Goal: Task Accomplishment & Management: Manage account settings

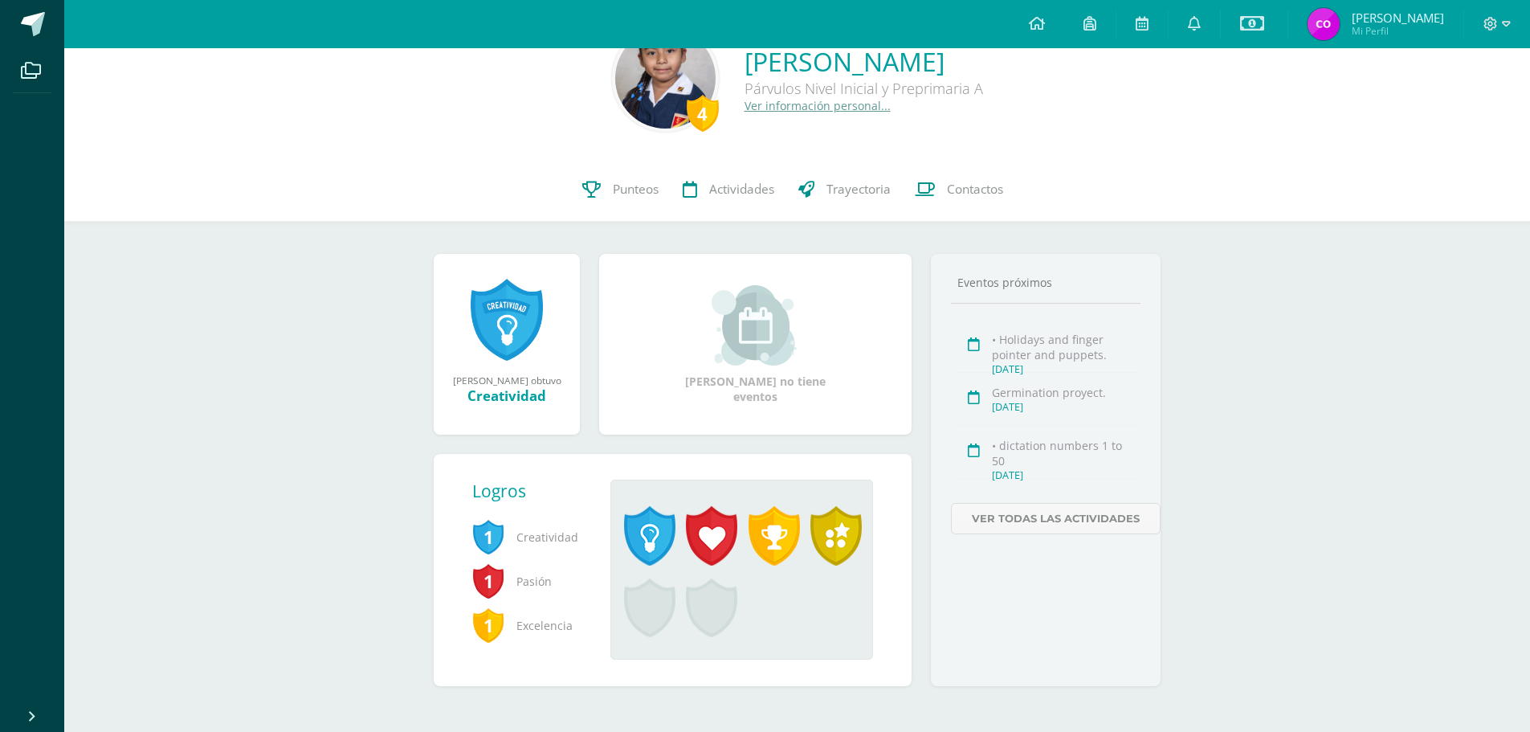
scroll to position [55, 0]
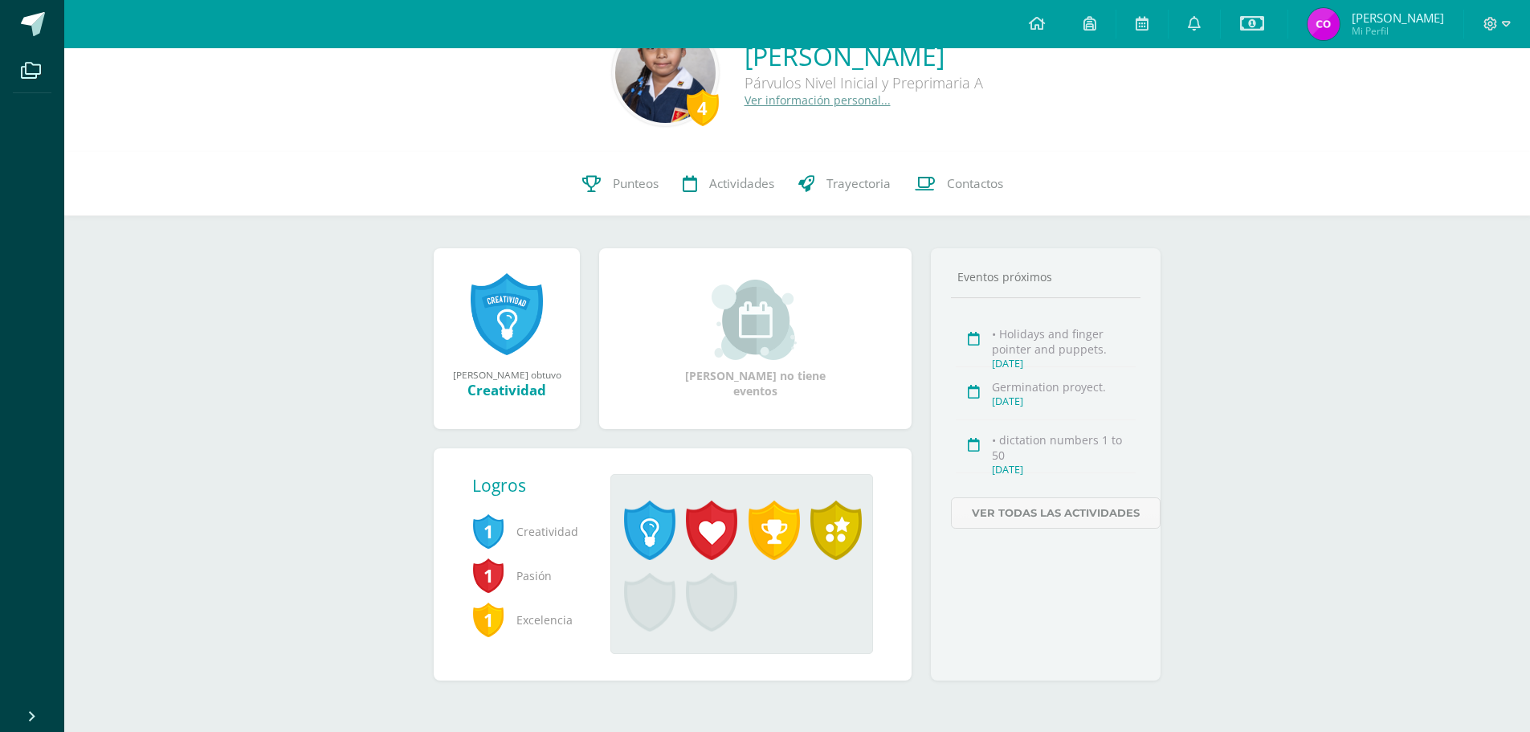
click at [491, 296] on link at bounding box center [507, 314] width 72 height 84
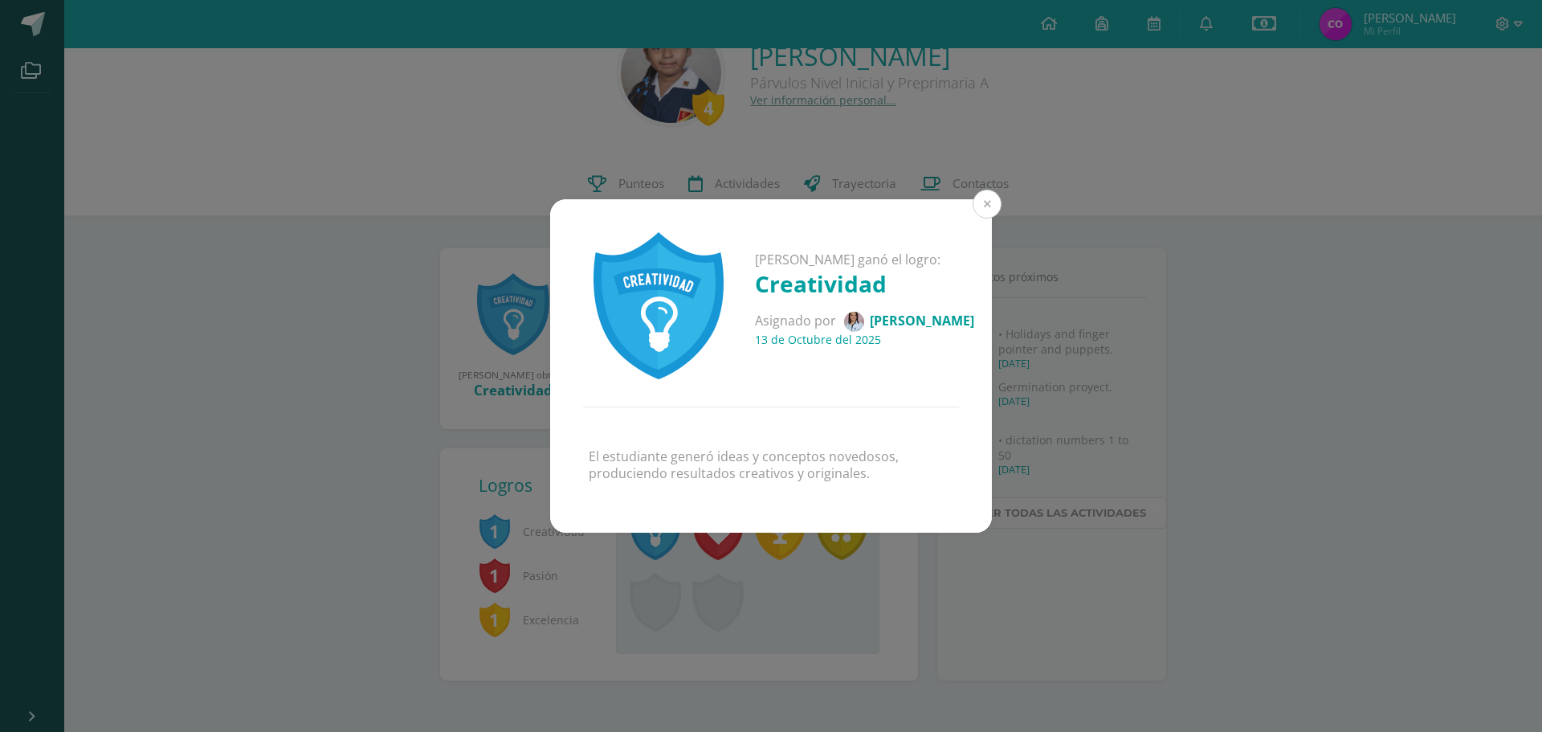
click at [981, 201] on button at bounding box center [986, 204] width 29 height 29
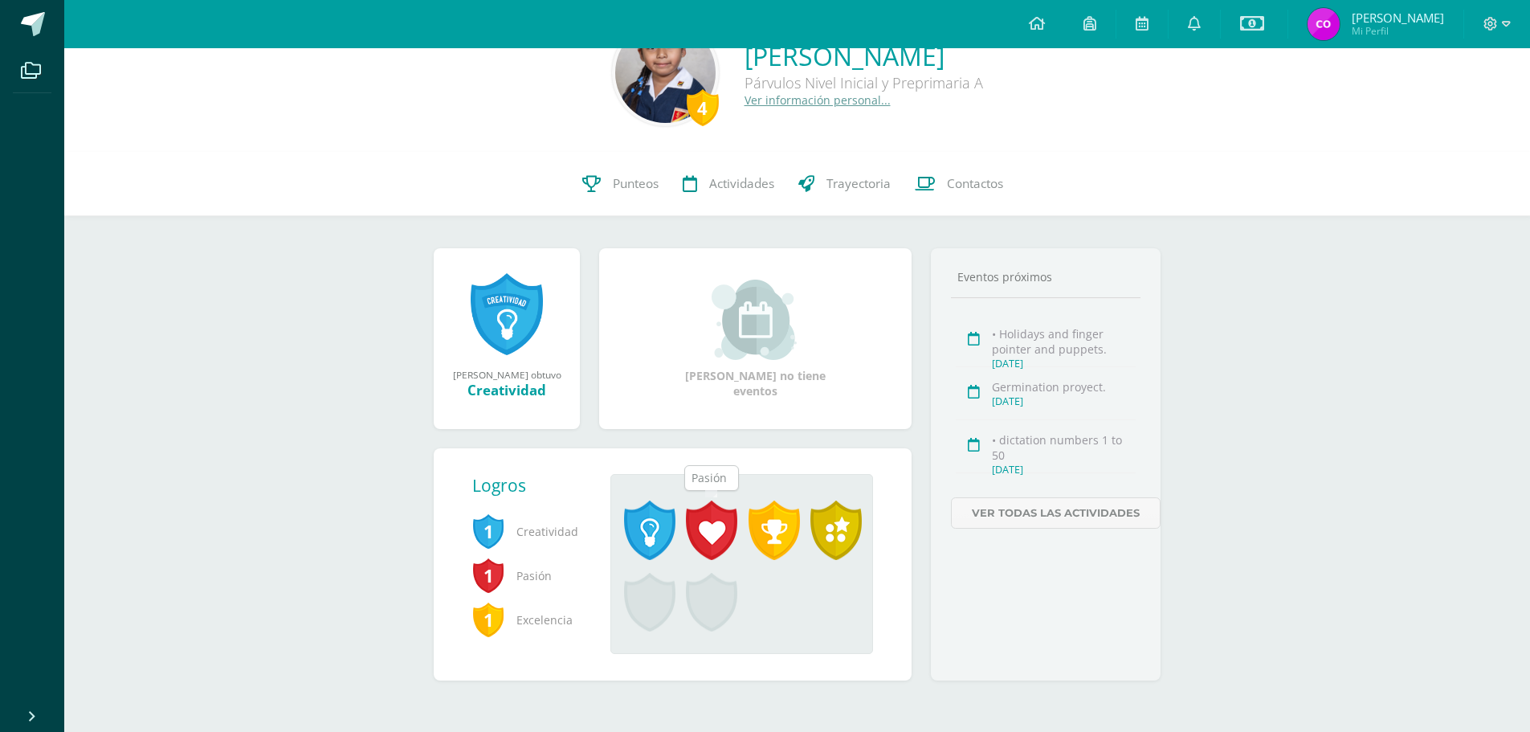
click at [699, 523] on span at bounding box center [711, 529] width 51 height 59
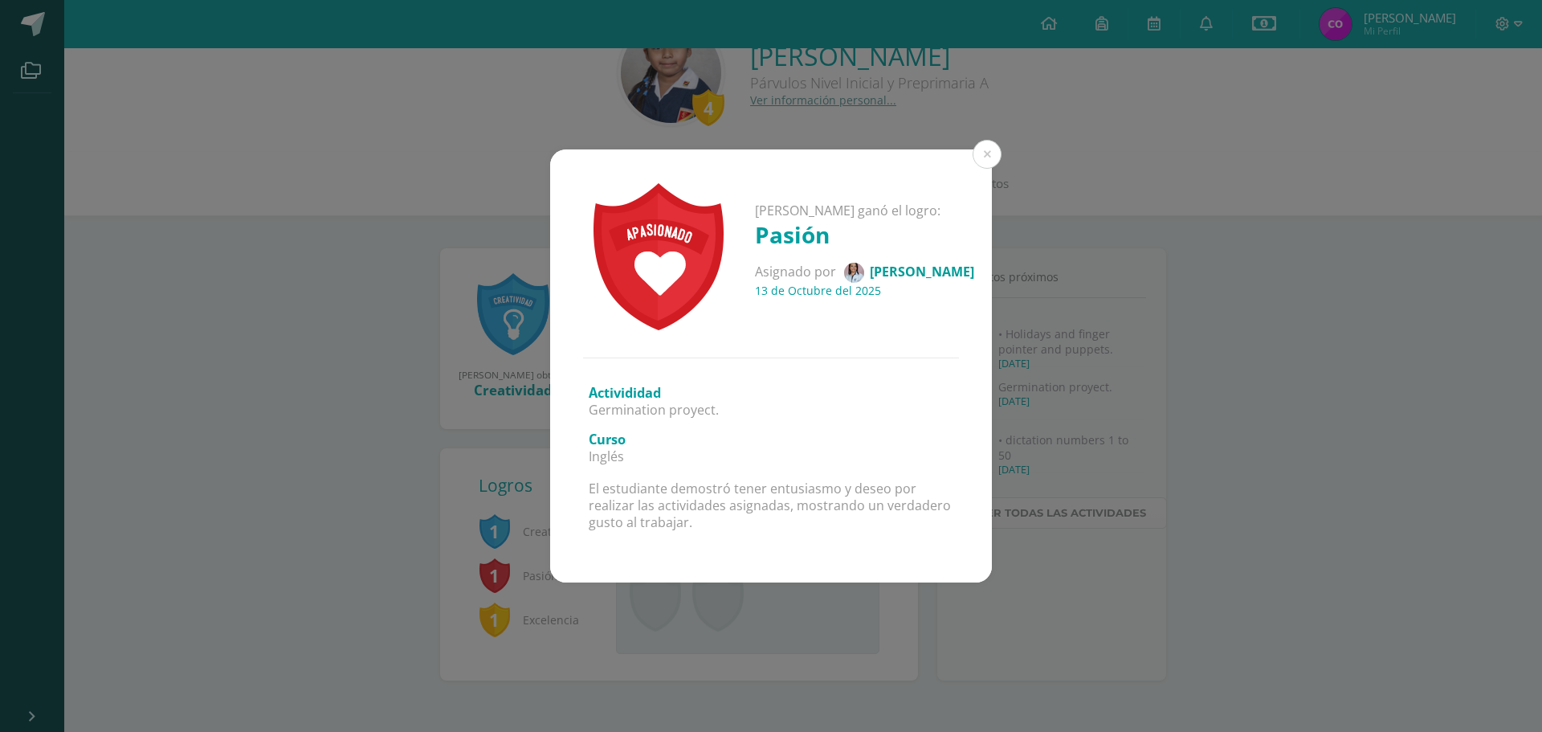
click at [987, 164] on button at bounding box center [986, 154] width 29 height 29
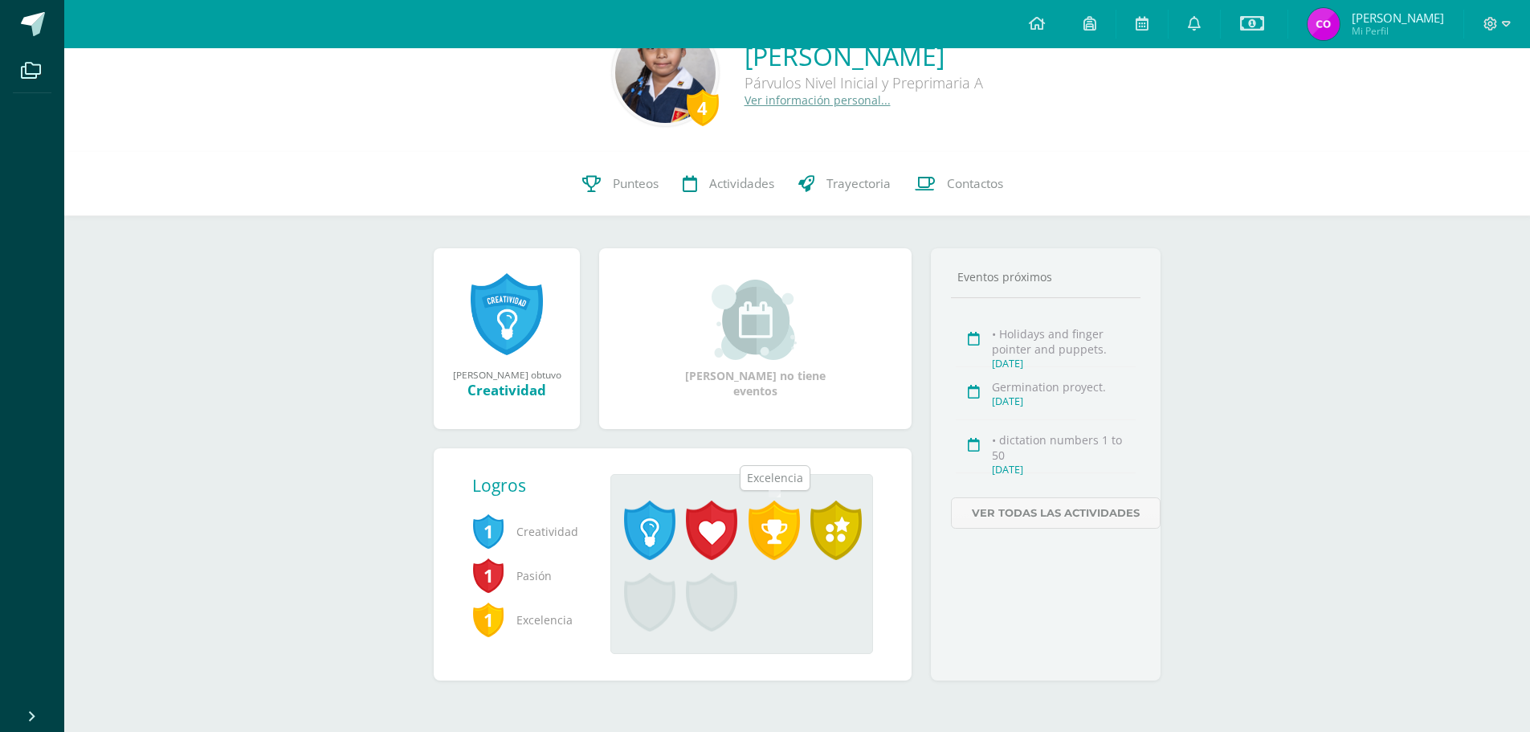
click at [775, 528] on span at bounding box center [773, 529] width 51 height 59
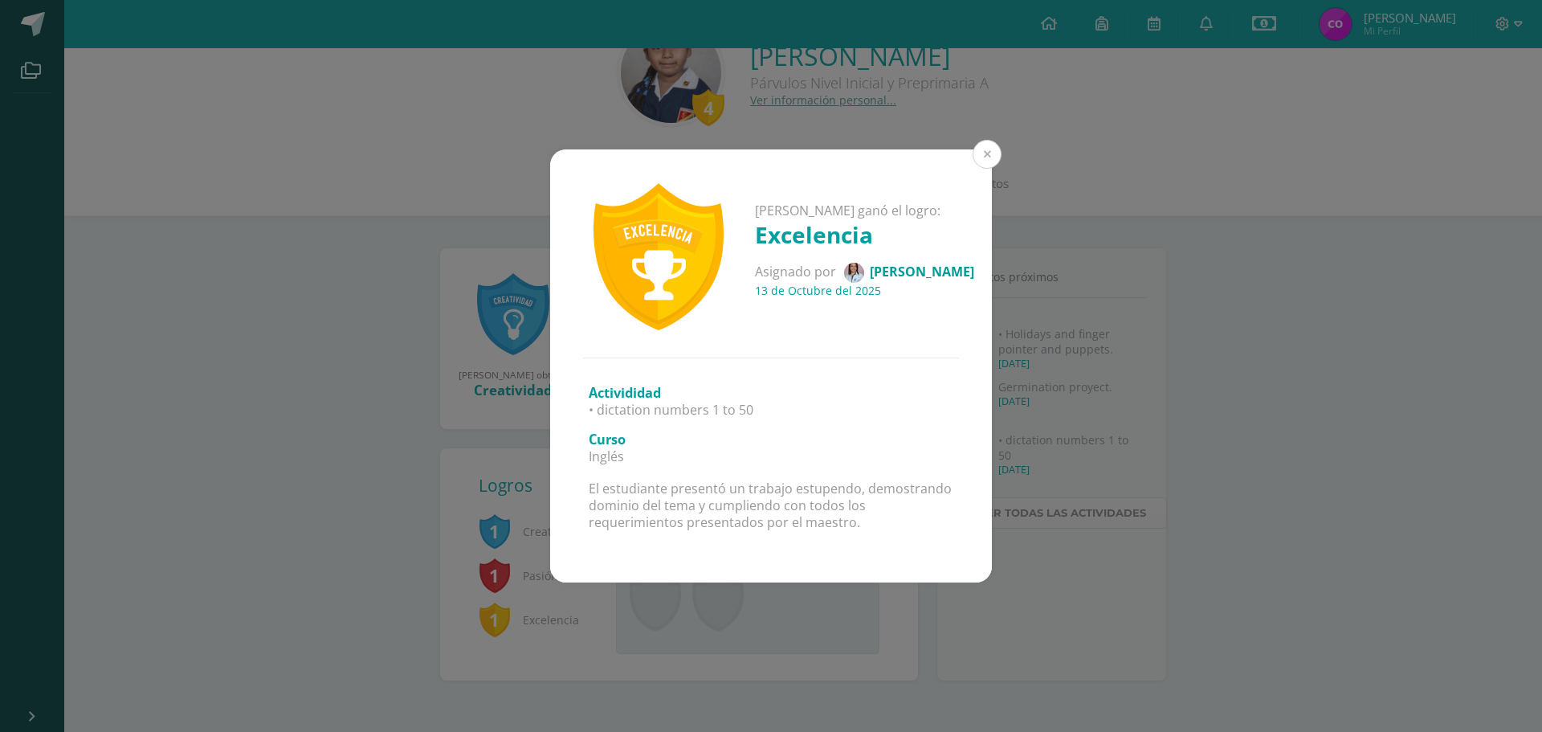
click at [985, 153] on button at bounding box center [986, 154] width 29 height 29
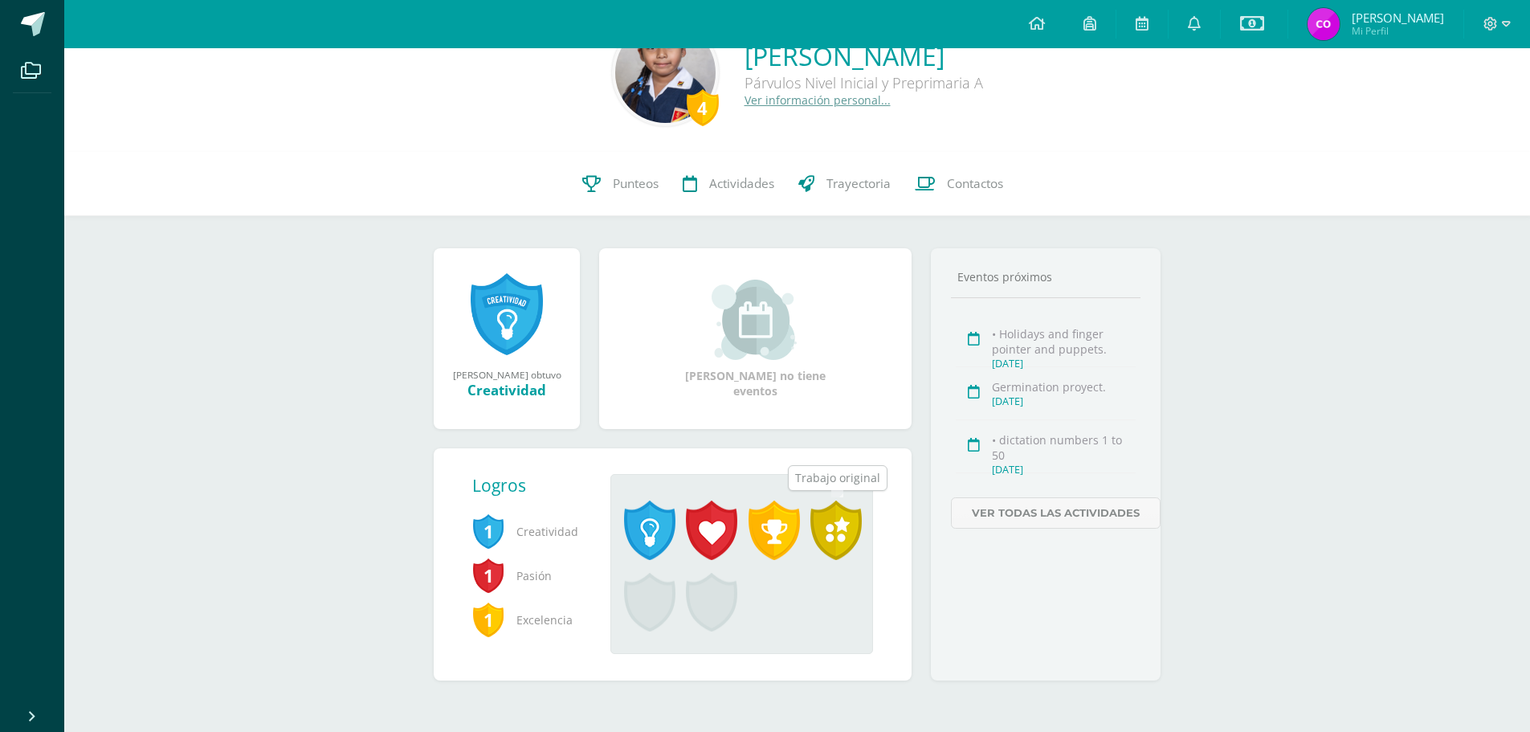
click at [848, 528] on span at bounding box center [835, 529] width 51 height 59
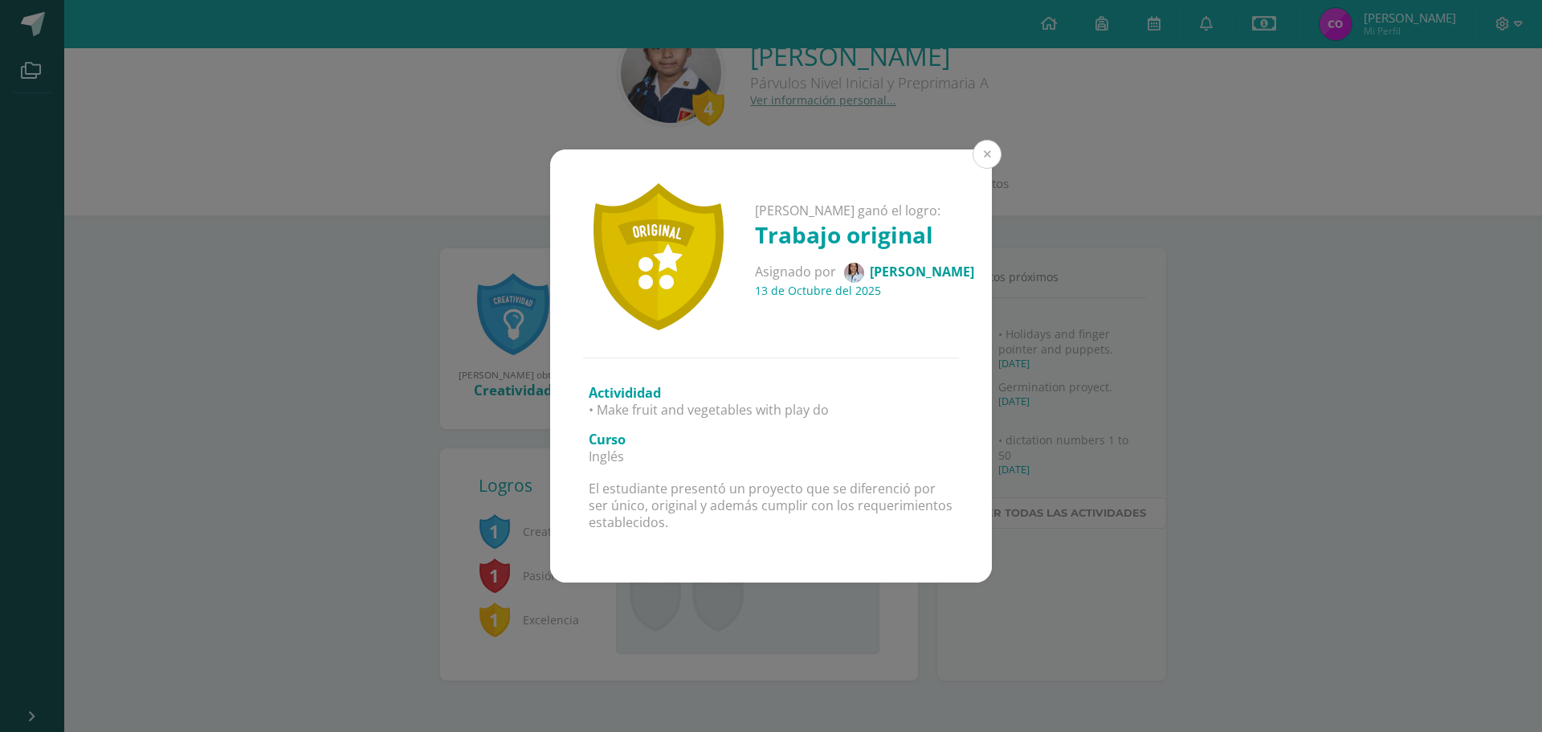
click at [985, 151] on button at bounding box center [986, 154] width 29 height 29
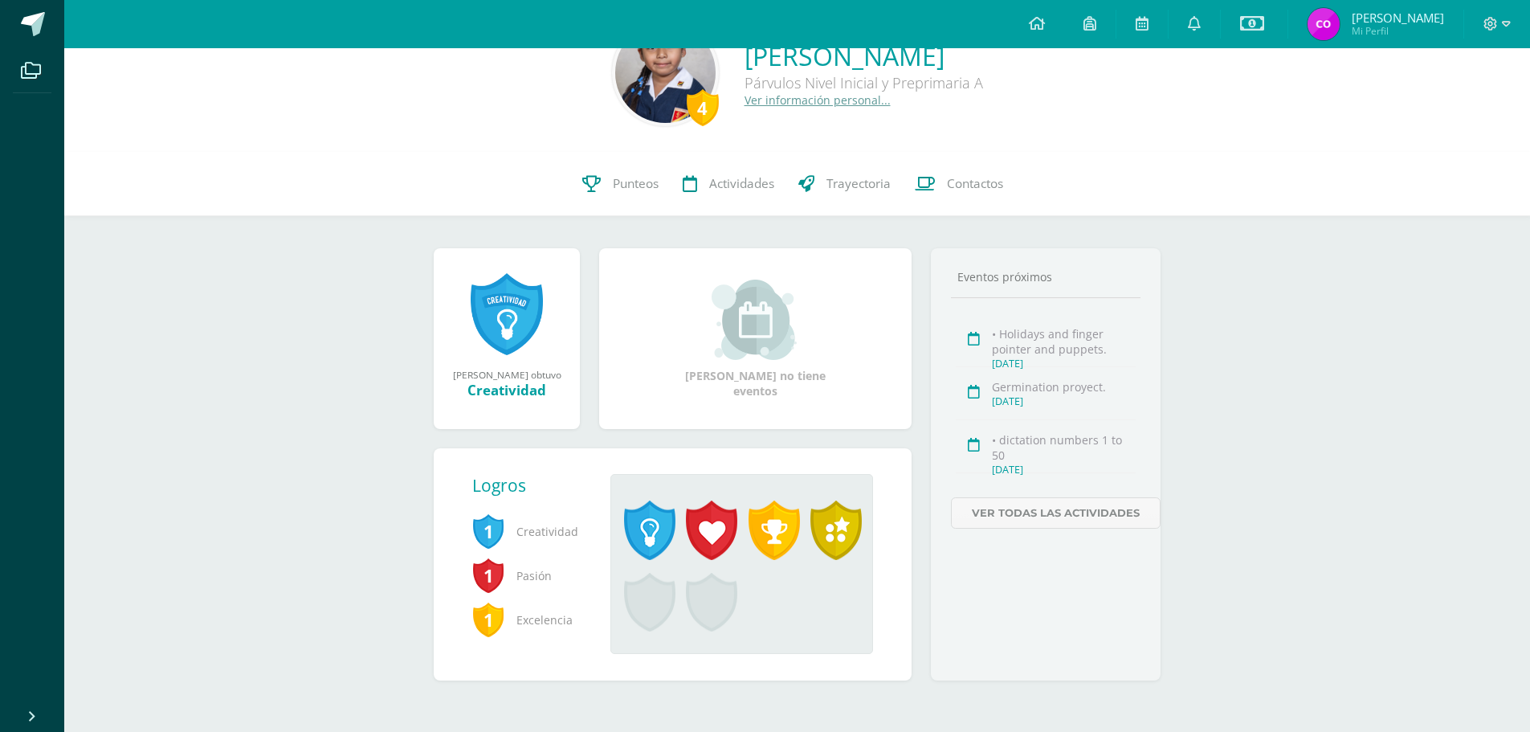
click at [642, 598] on span at bounding box center [649, 602] width 51 height 59
click at [642, 515] on span at bounding box center [649, 529] width 51 height 59
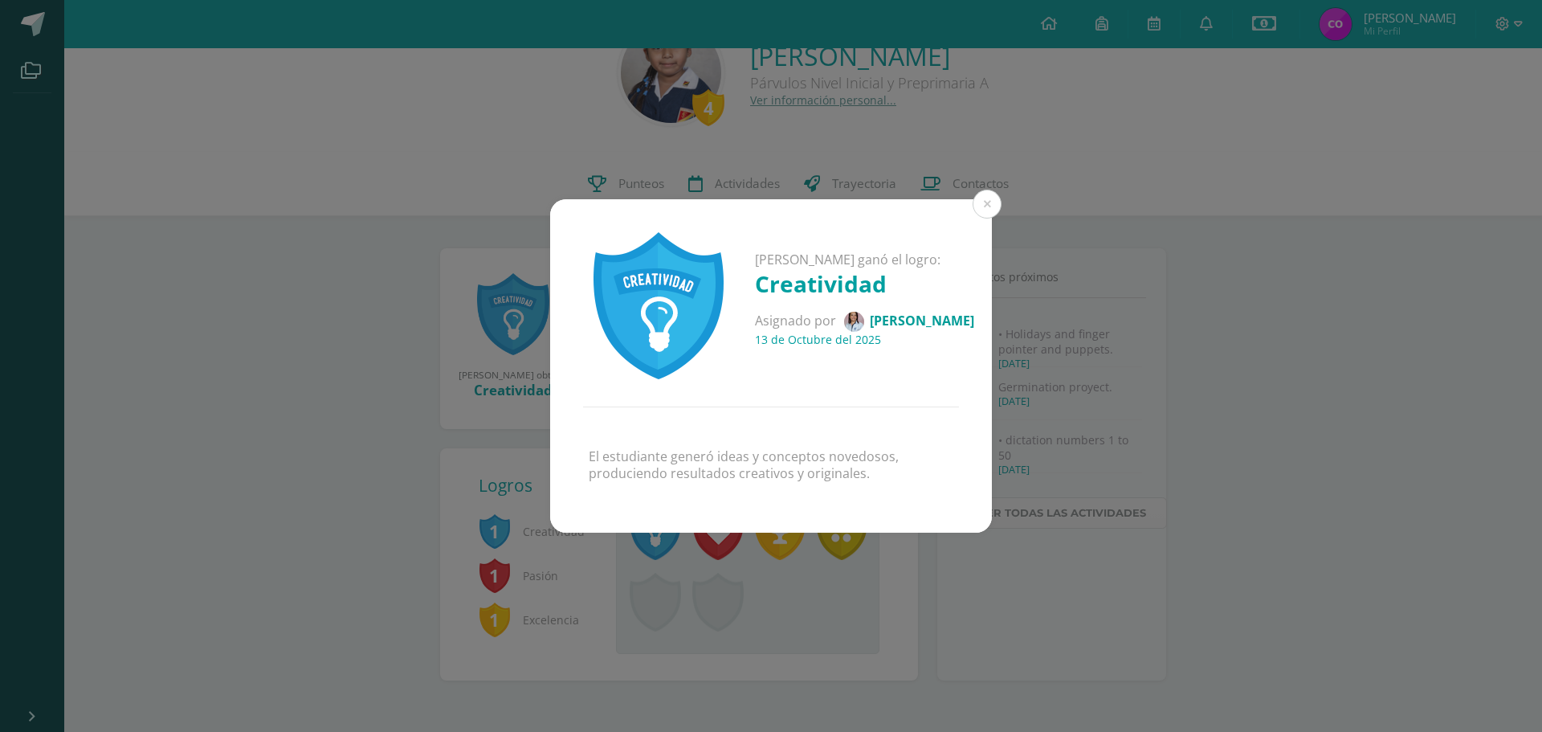
click at [652, 573] on div "Miriam Paola ganó el logro: Creatividad Asignado por Zintia González 13 de Octu…" at bounding box center [771, 366] width 1542 height 732
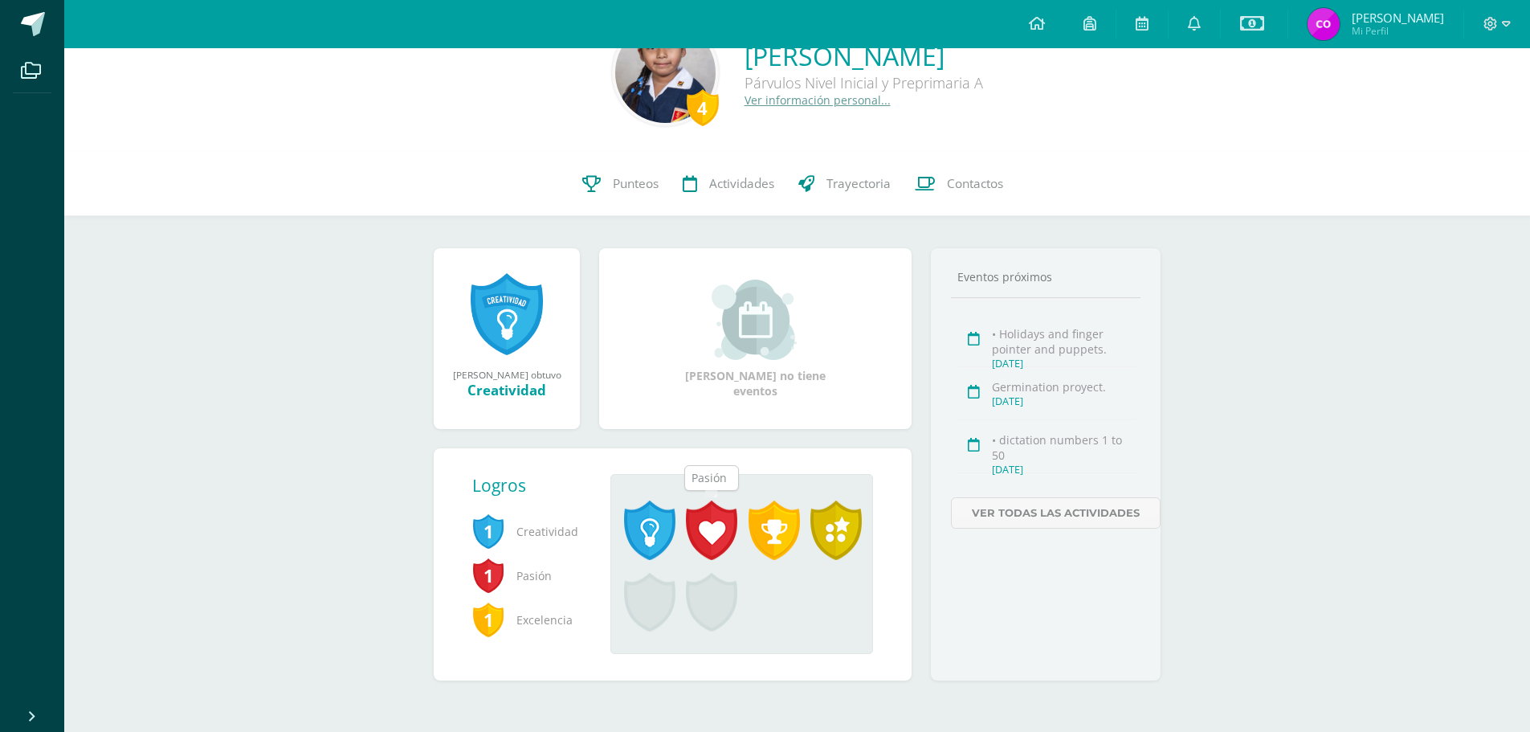
click at [716, 540] on span at bounding box center [711, 529] width 51 height 59
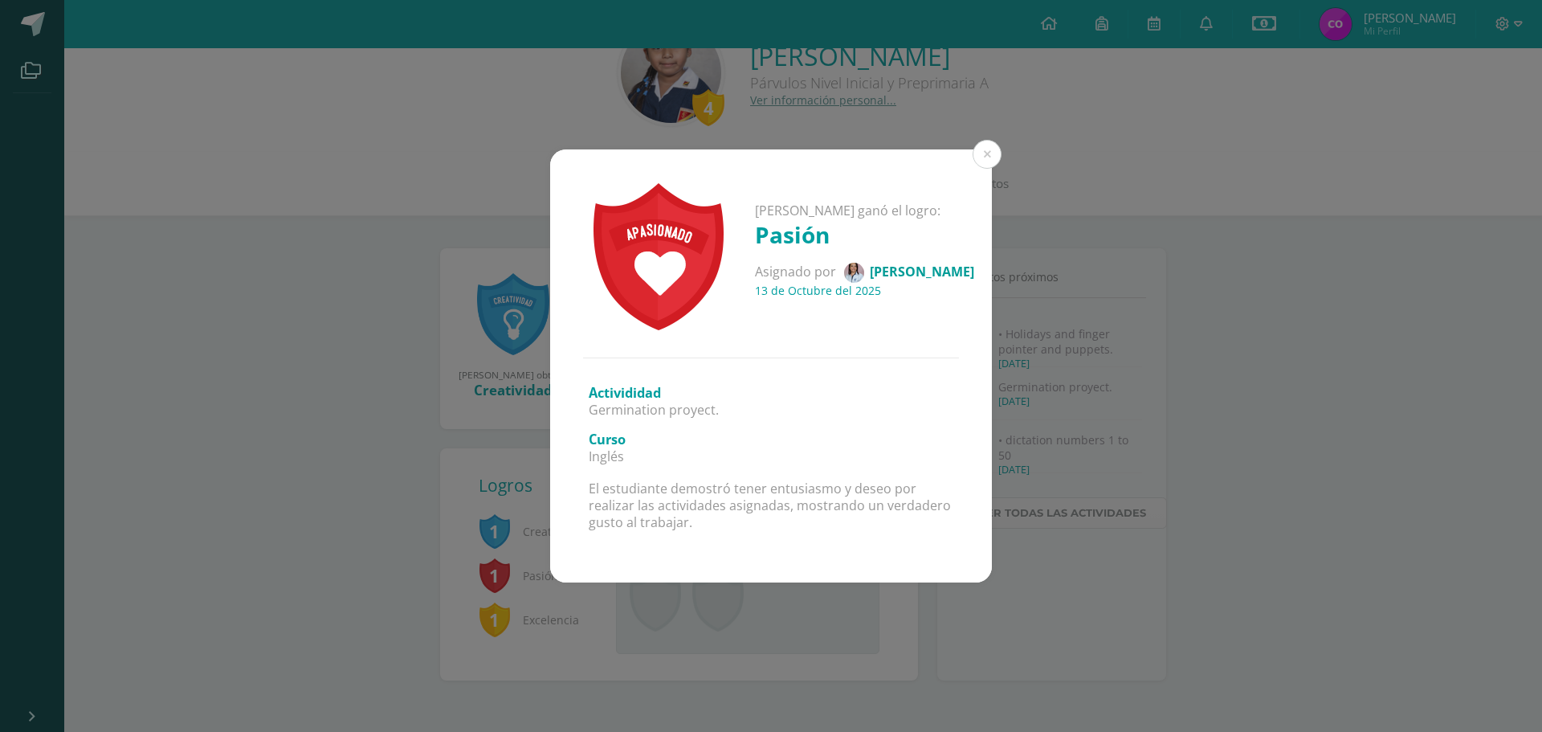
click at [271, 451] on div "Miriam Paola ganó el logro: Pasión Asignado por Zintia González 13 de Octubre d…" at bounding box center [770, 365] width 1529 height 432
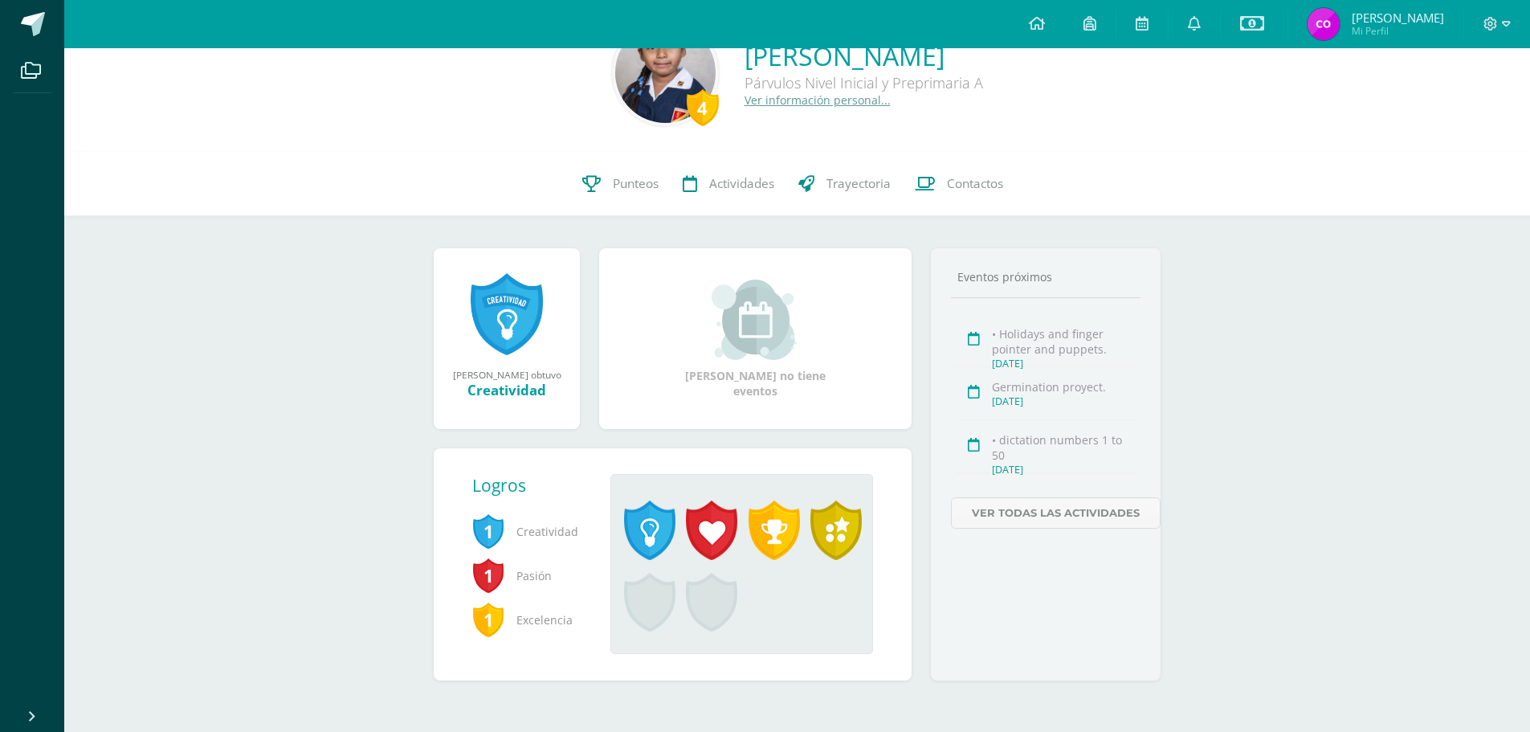
scroll to position [0, 0]
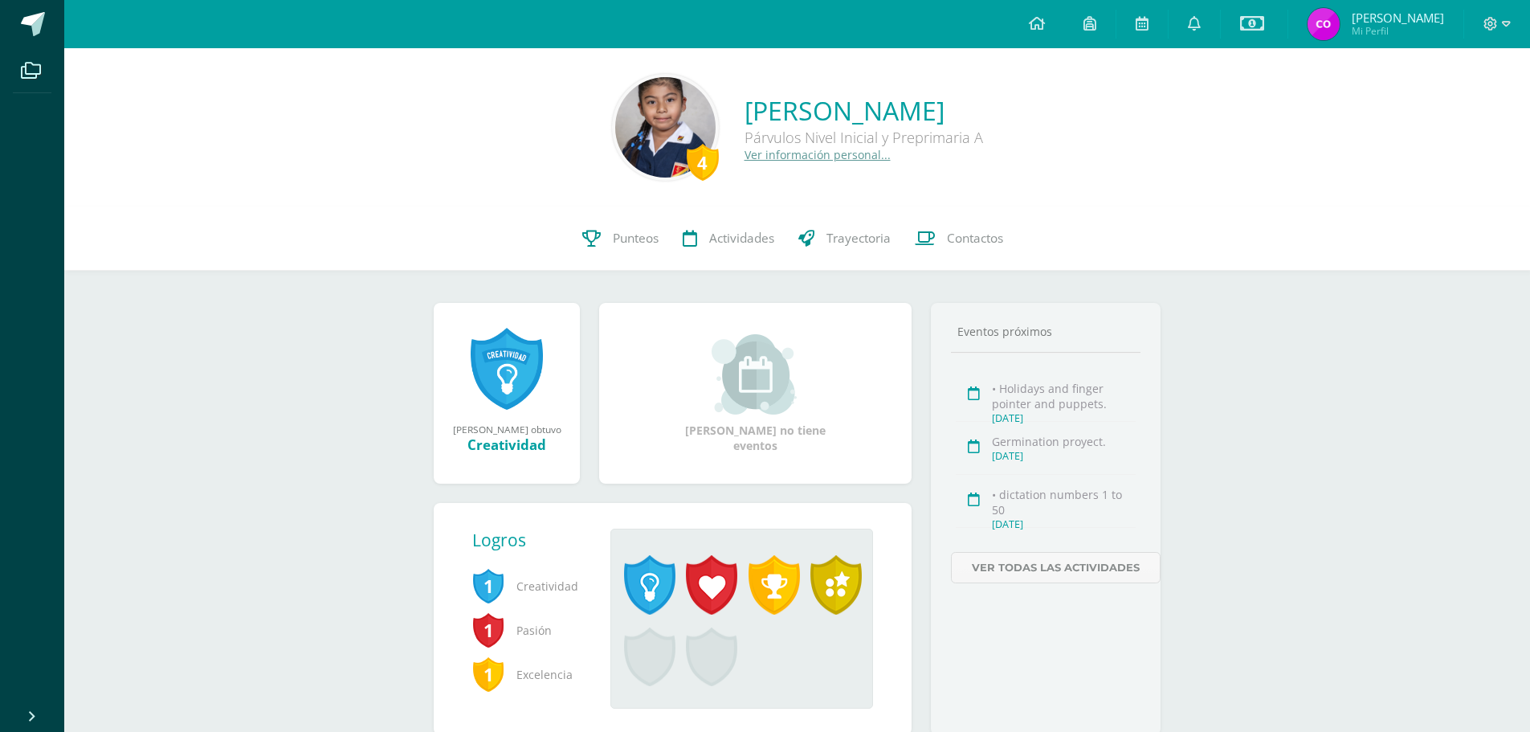
click at [744, 156] on link "Ver información personal..." at bounding box center [817, 154] width 146 height 15
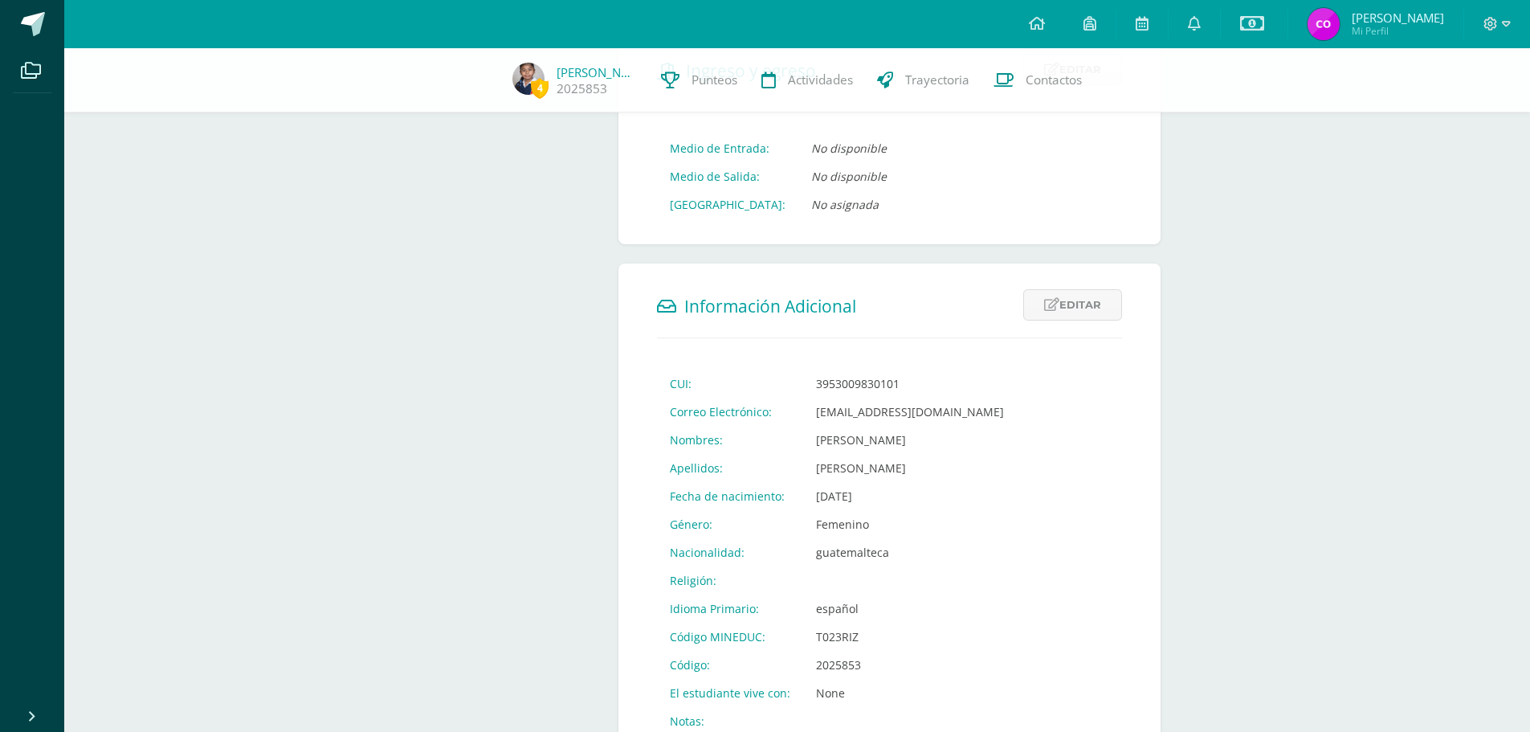
scroll to position [426, 0]
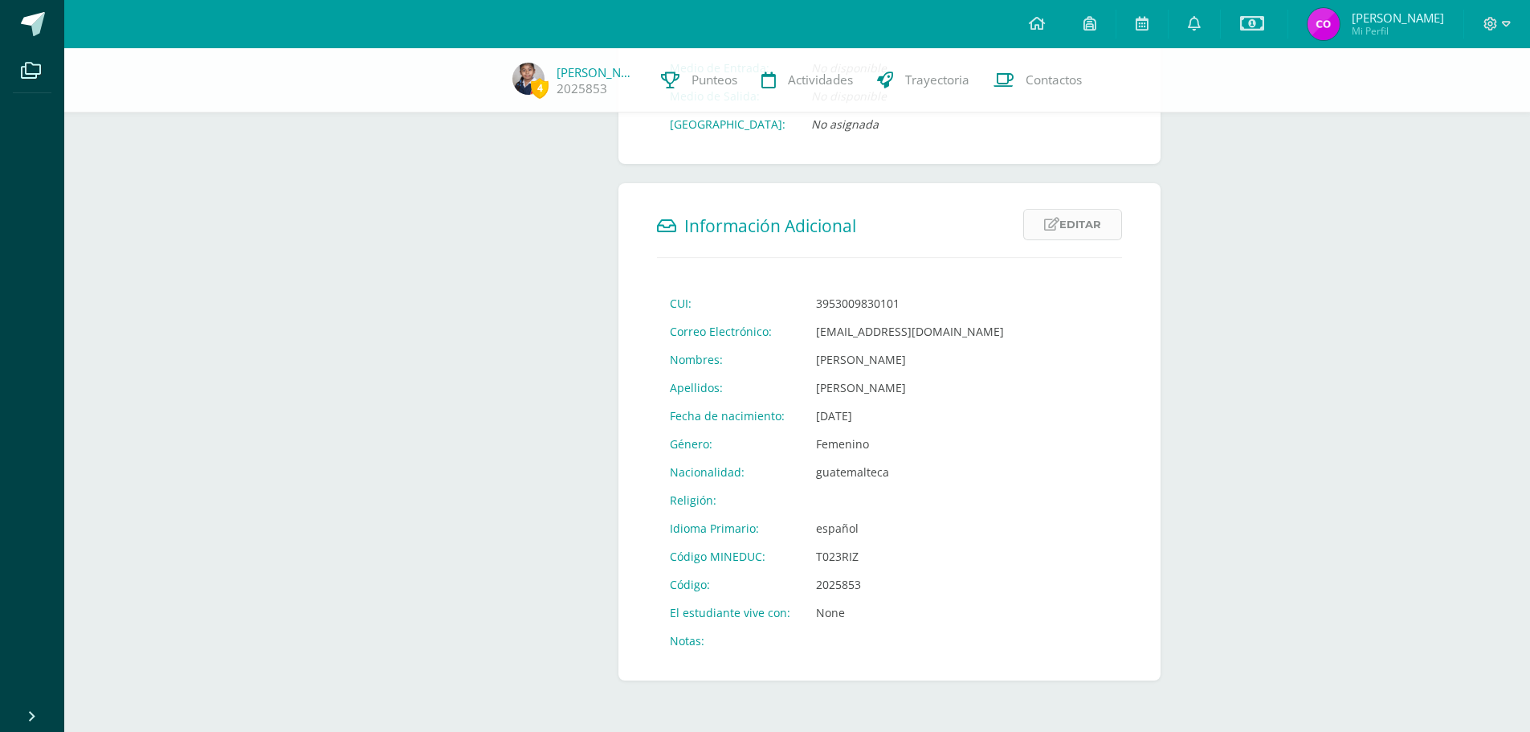
click at [1079, 215] on link "Editar" at bounding box center [1072, 224] width 99 height 31
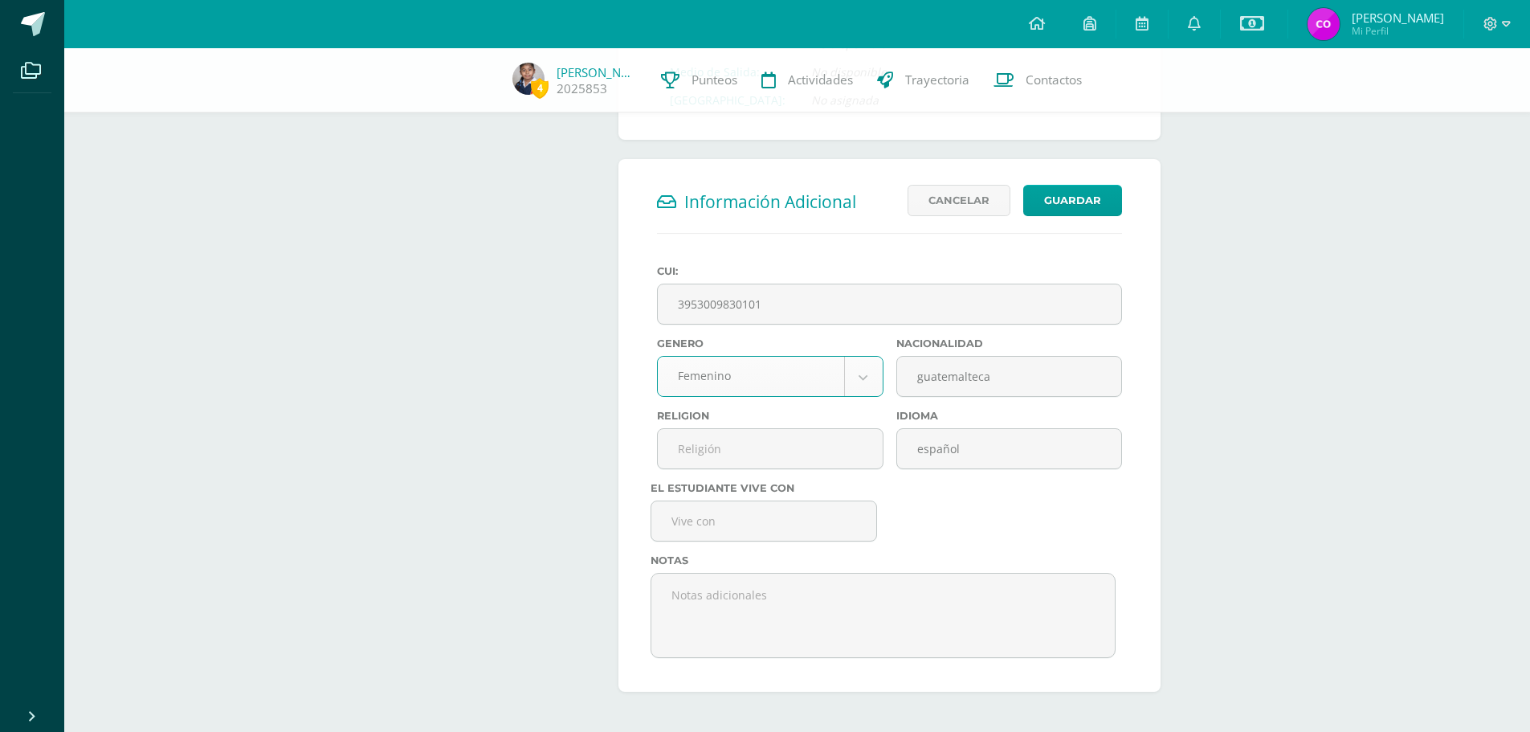
scroll to position [461, 0]
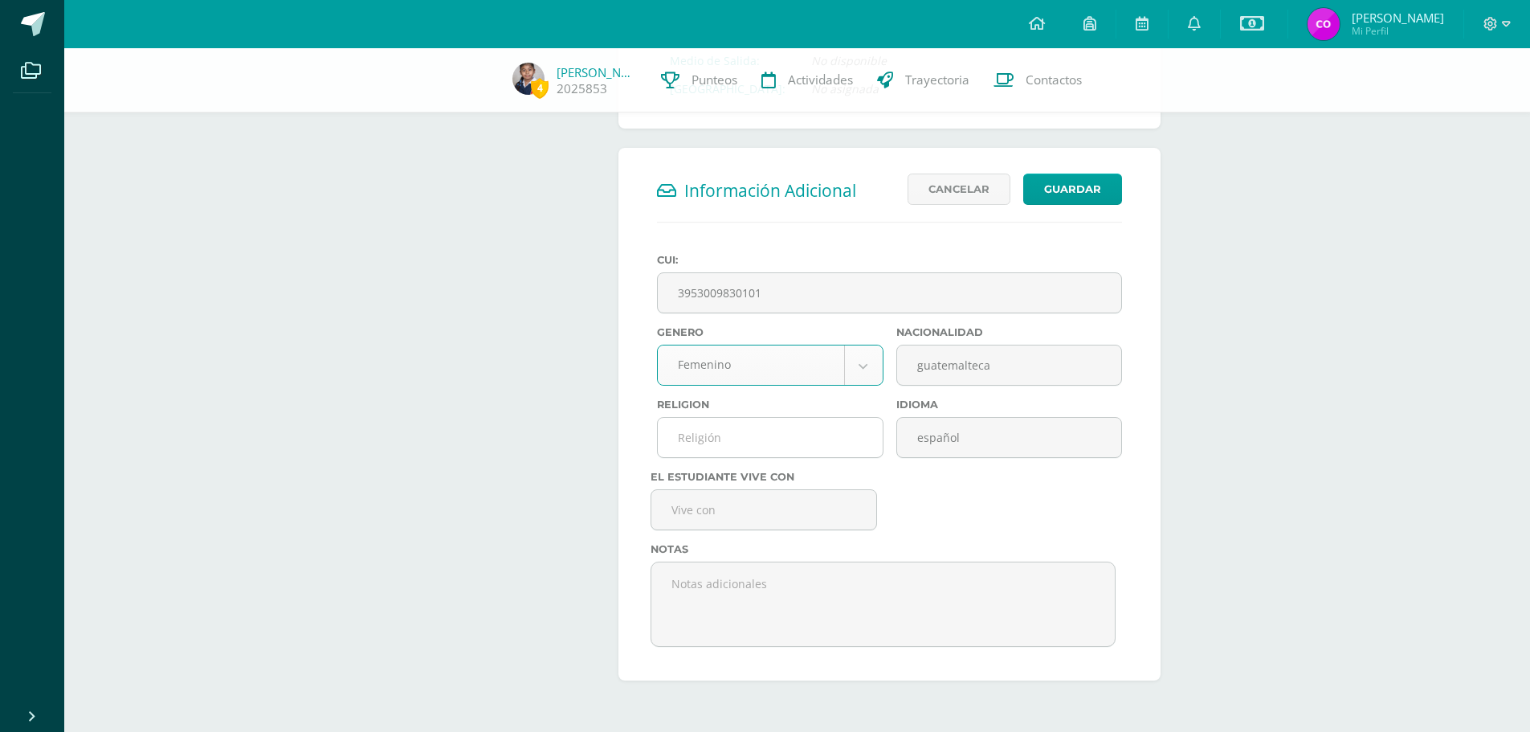
click at [748, 440] on input "text" at bounding box center [770, 437] width 224 height 39
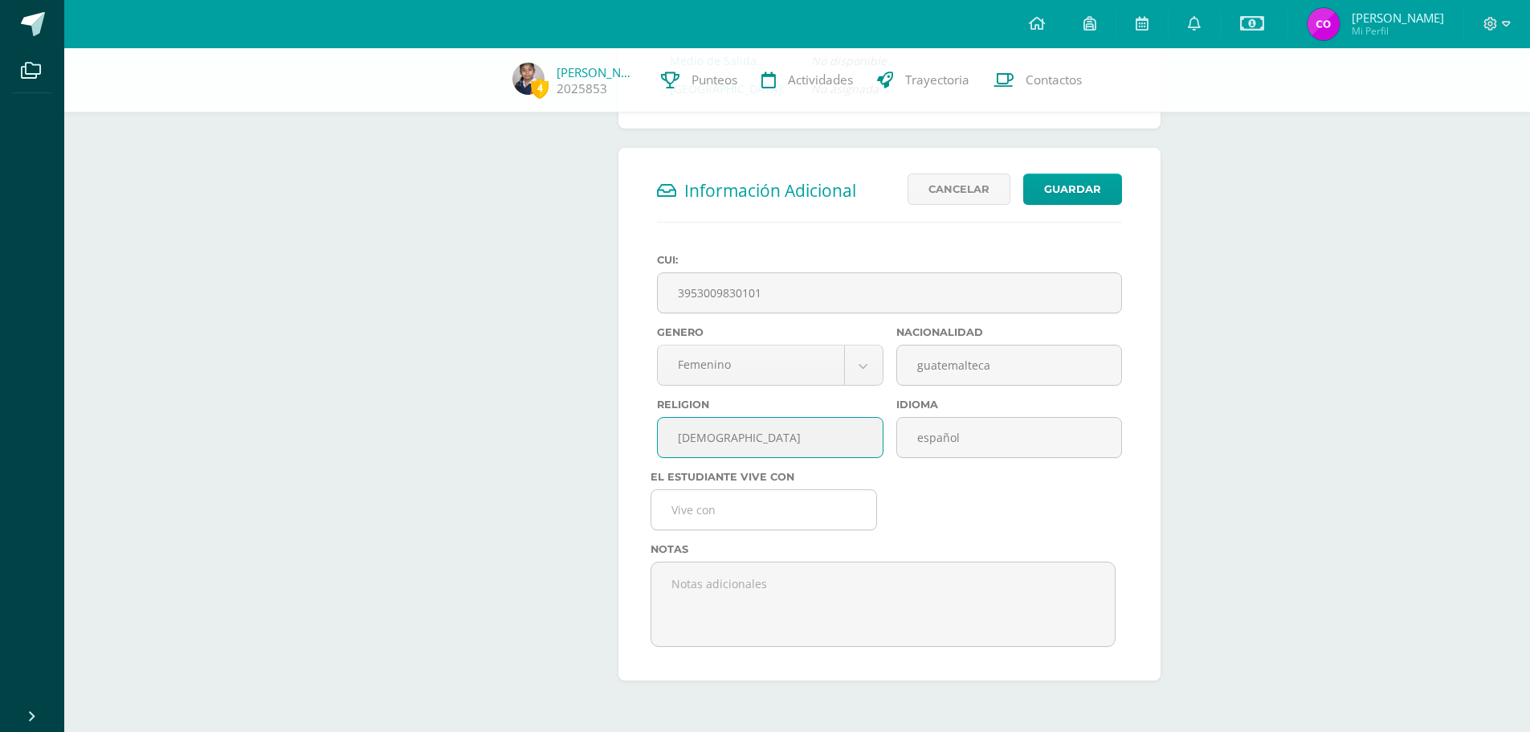
type input "Católica"
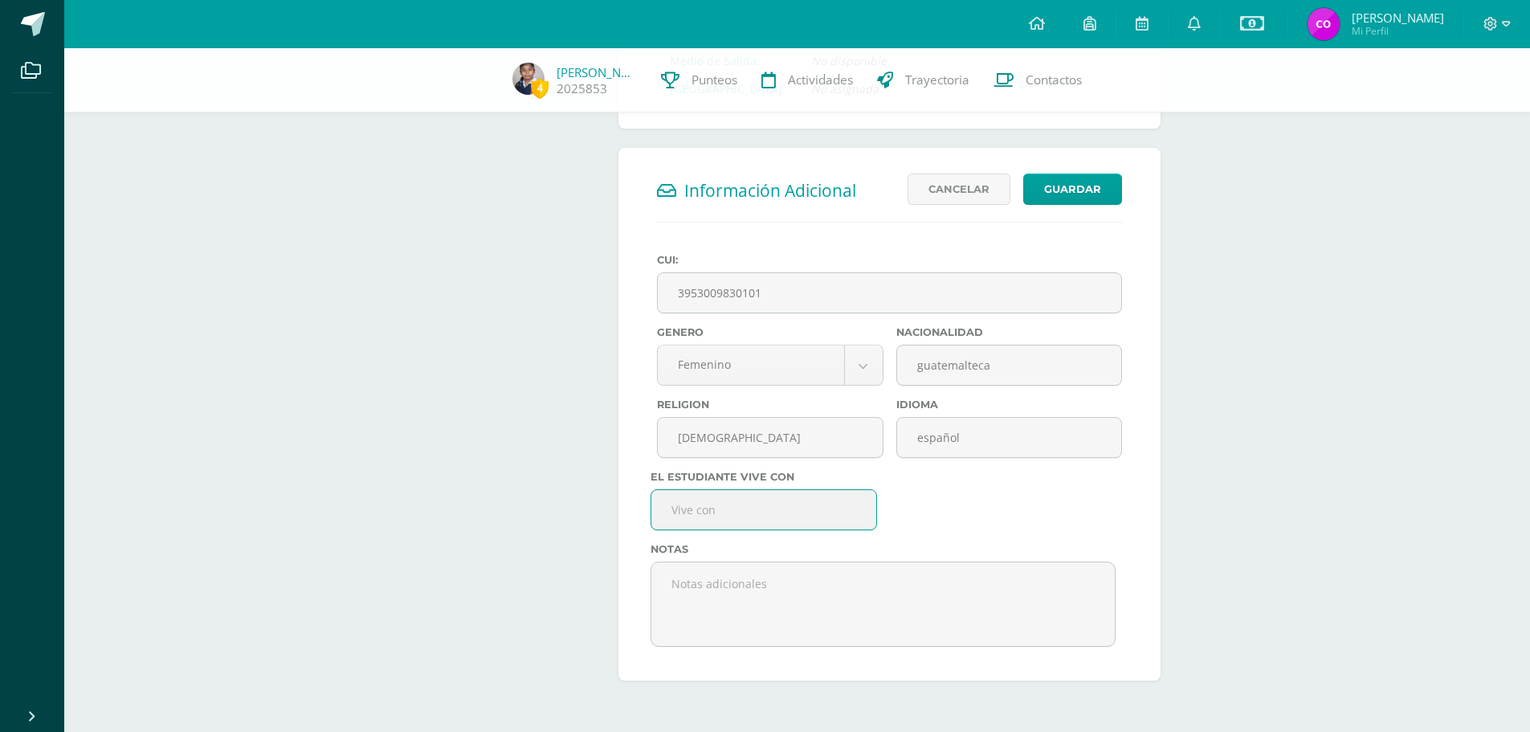
click at [744, 508] on input "text" at bounding box center [763, 509] width 225 height 39
type input "Sus 2 papás"
click at [1082, 181] on button "Guardar" at bounding box center [1072, 188] width 99 height 31
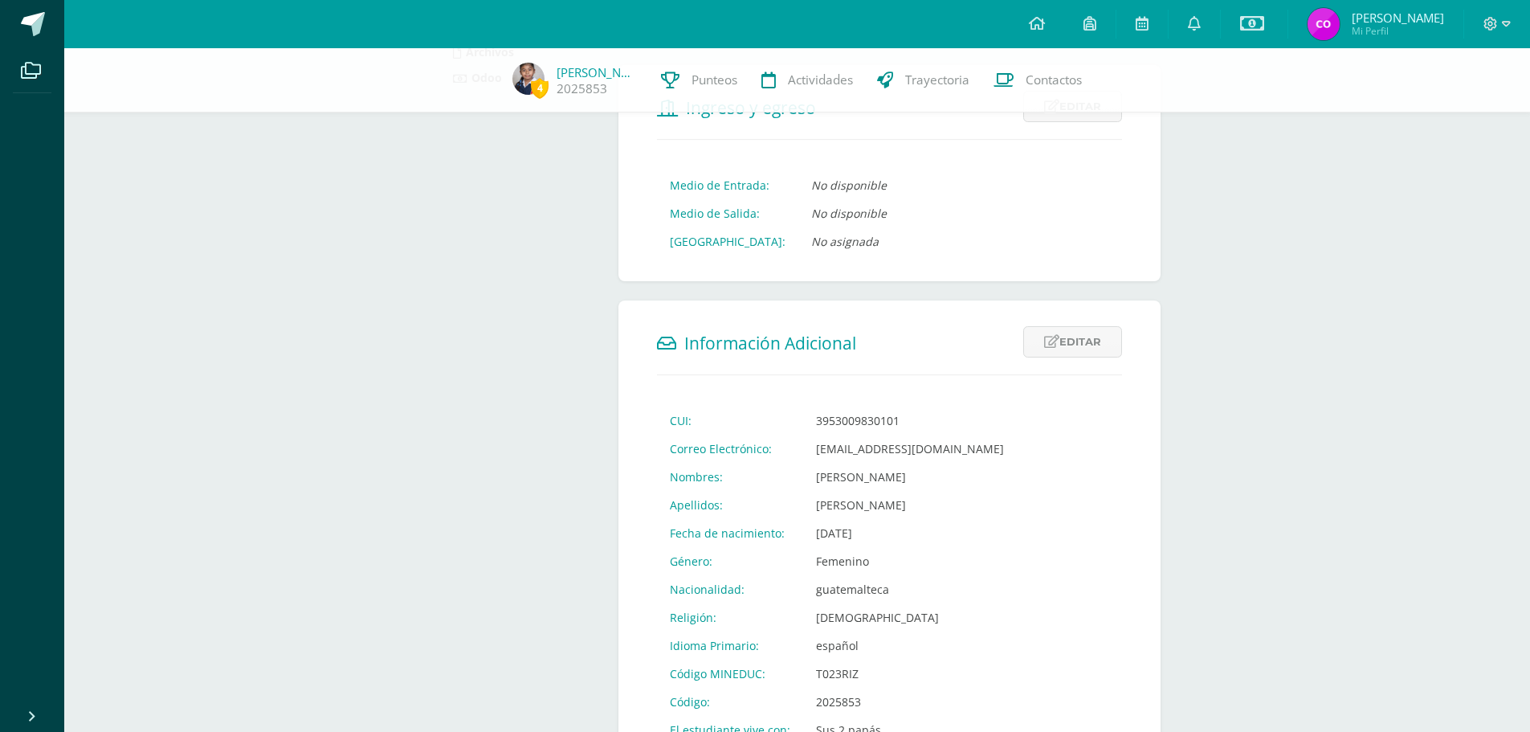
scroll to position [426, 0]
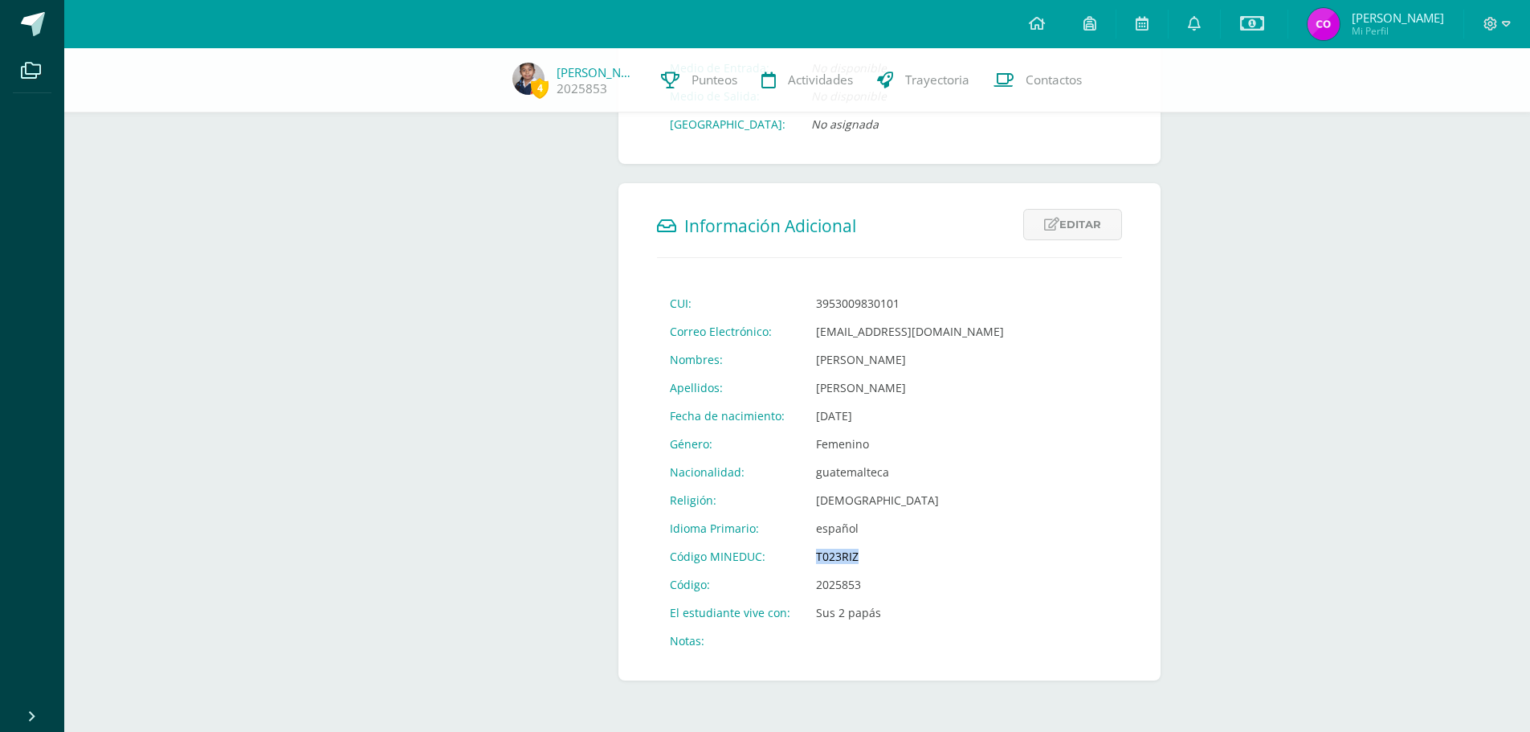
drag, startPoint x: 810, startPoint y: 553, endPoint x: 857, endPoint y: 552, distance: 46.6
click at [857, 552] on td "T023RIZ" at bounding box center [910, 556] width 214 height 28
click at [899, 541] on td "español" at bounding box center [910, 528] width 214 height 28
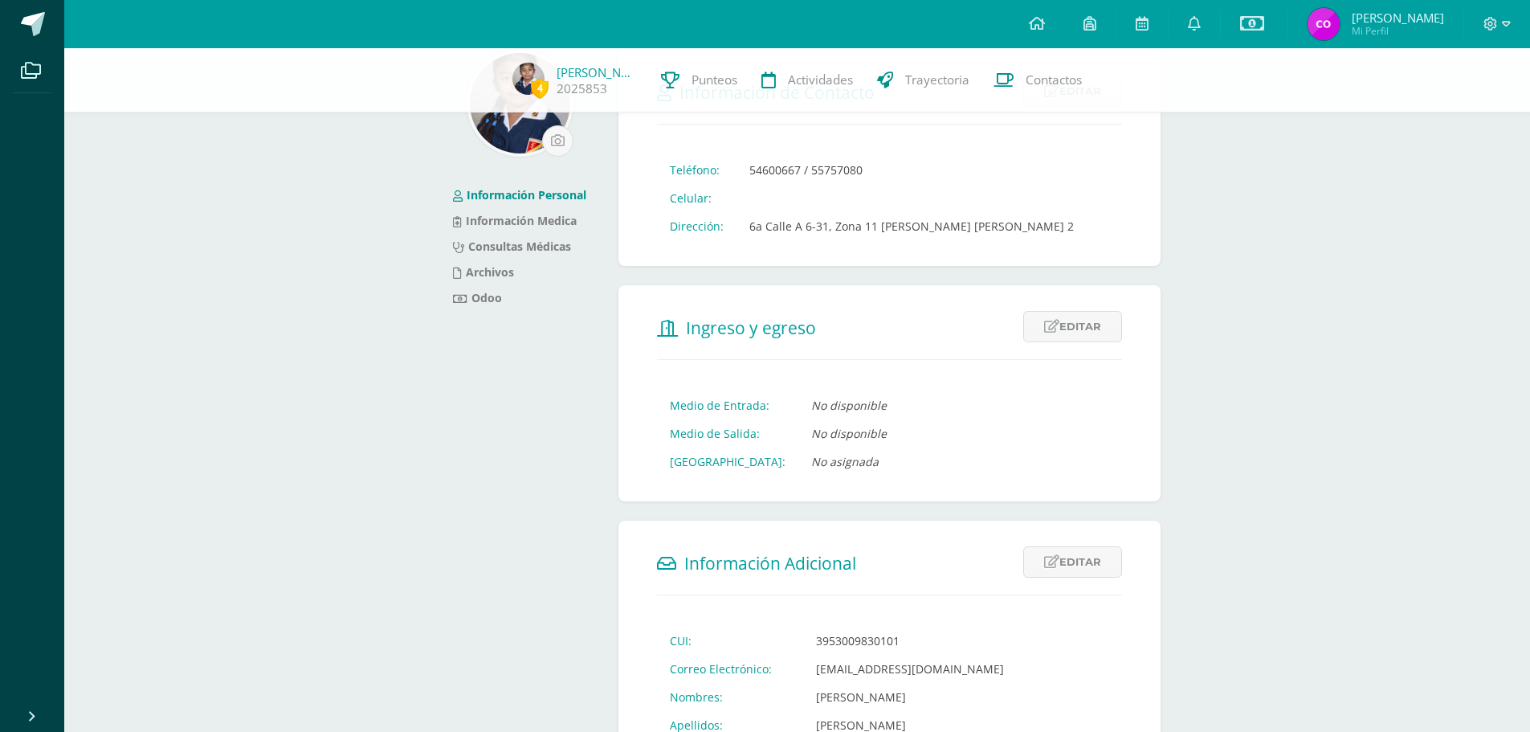
scroll to position [0, 0]
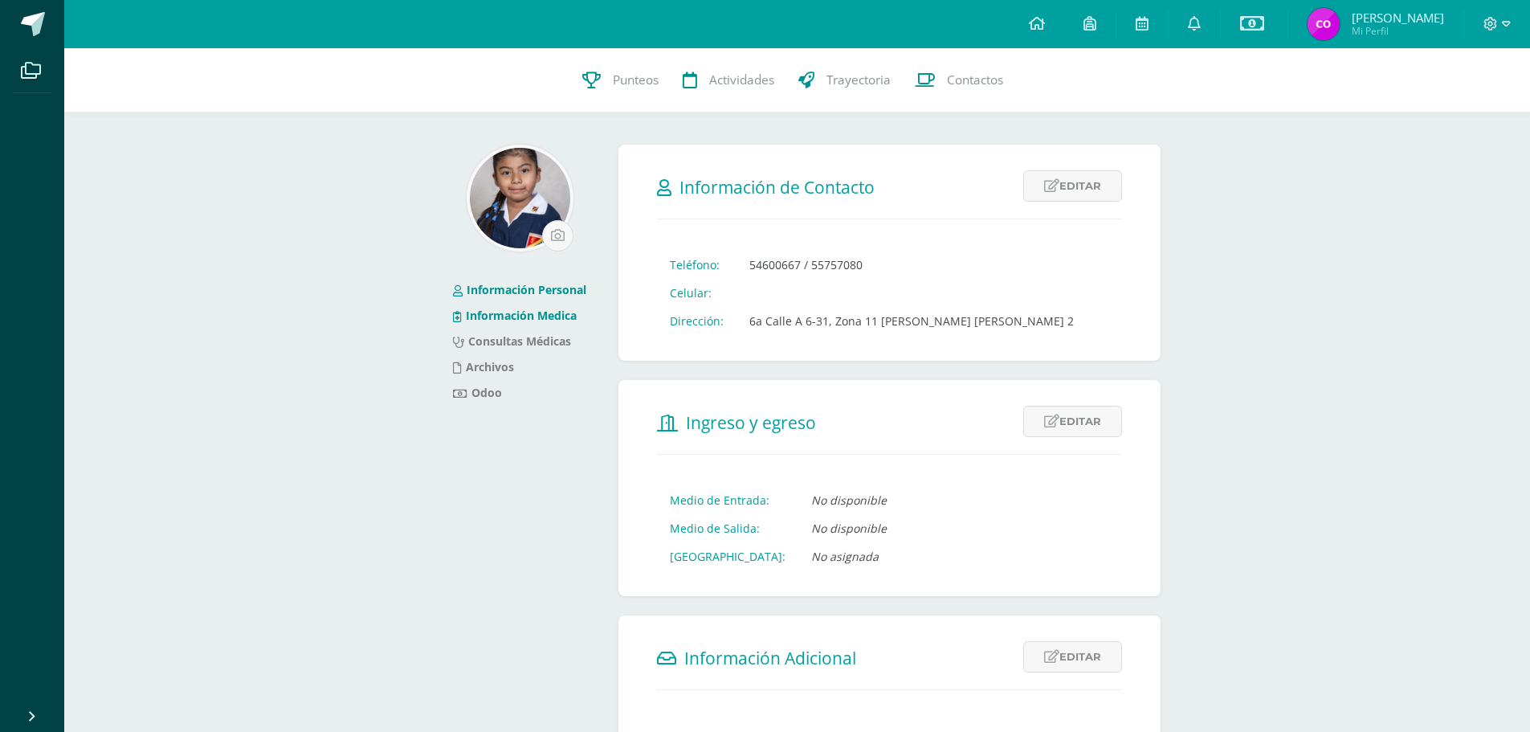
click at [544, 317] on link "Información Medica" at bounding box center [515, 315] width 124 height 15
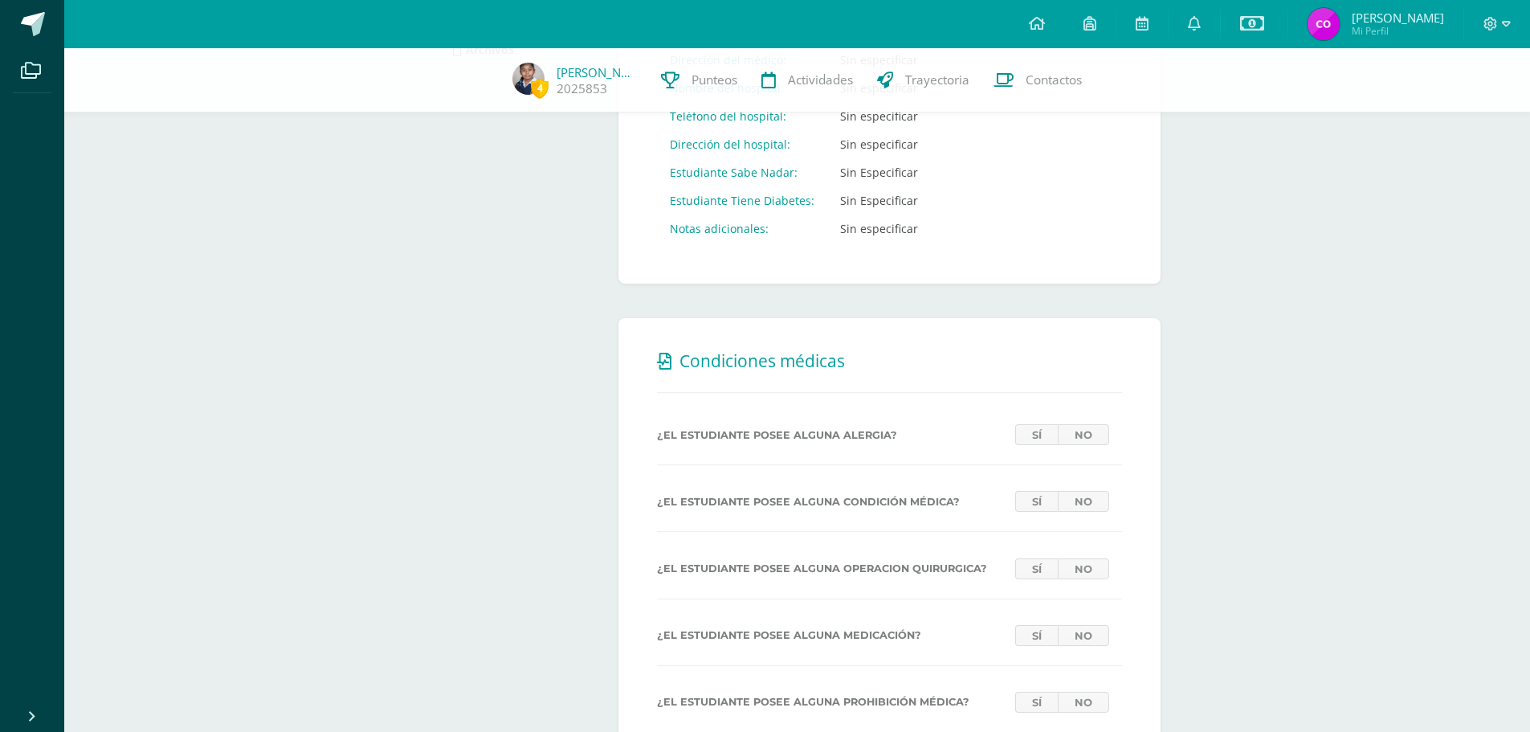
scroll to position [321, 0]
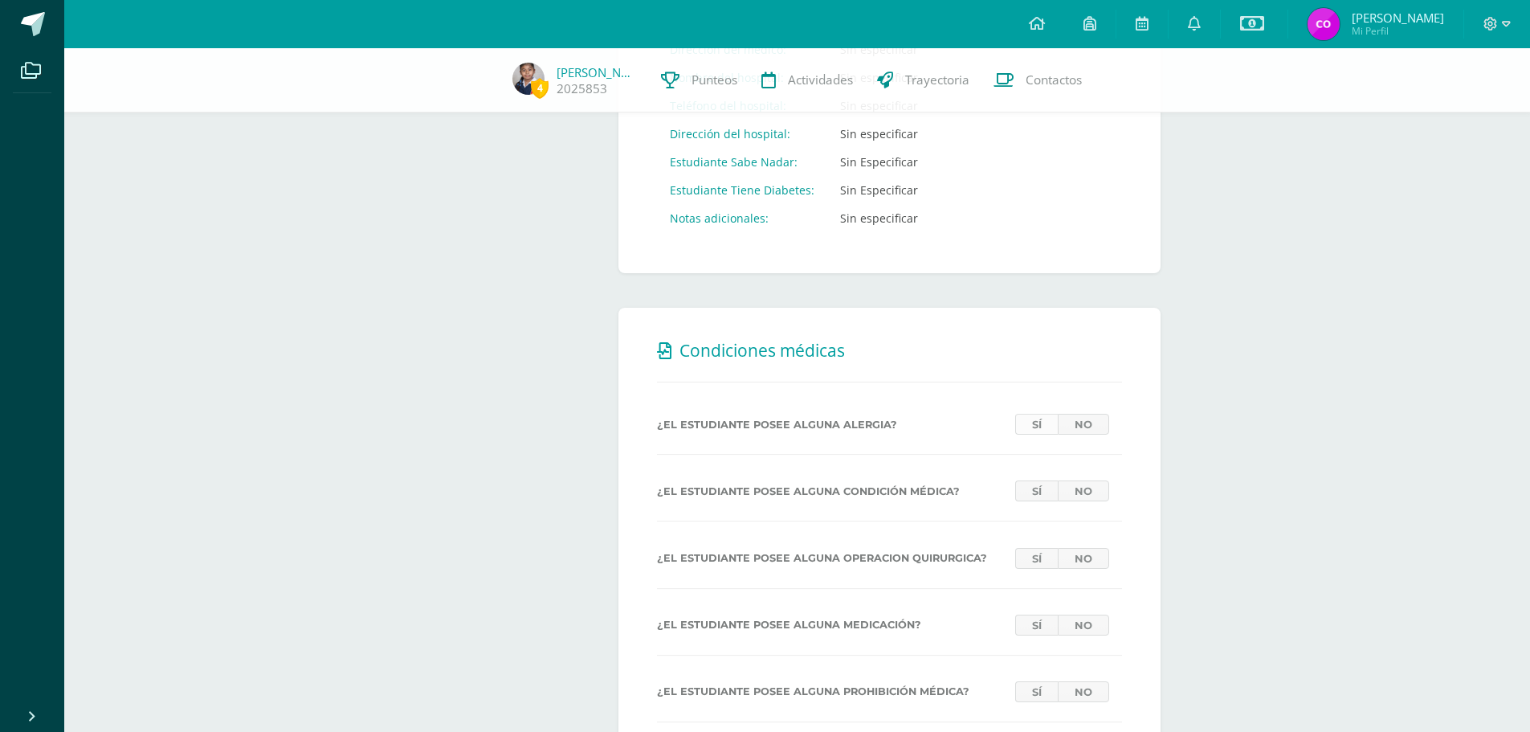
click at [1037, 426] on link "Sí" at bounding box center [1036, 424] width 43 height 21
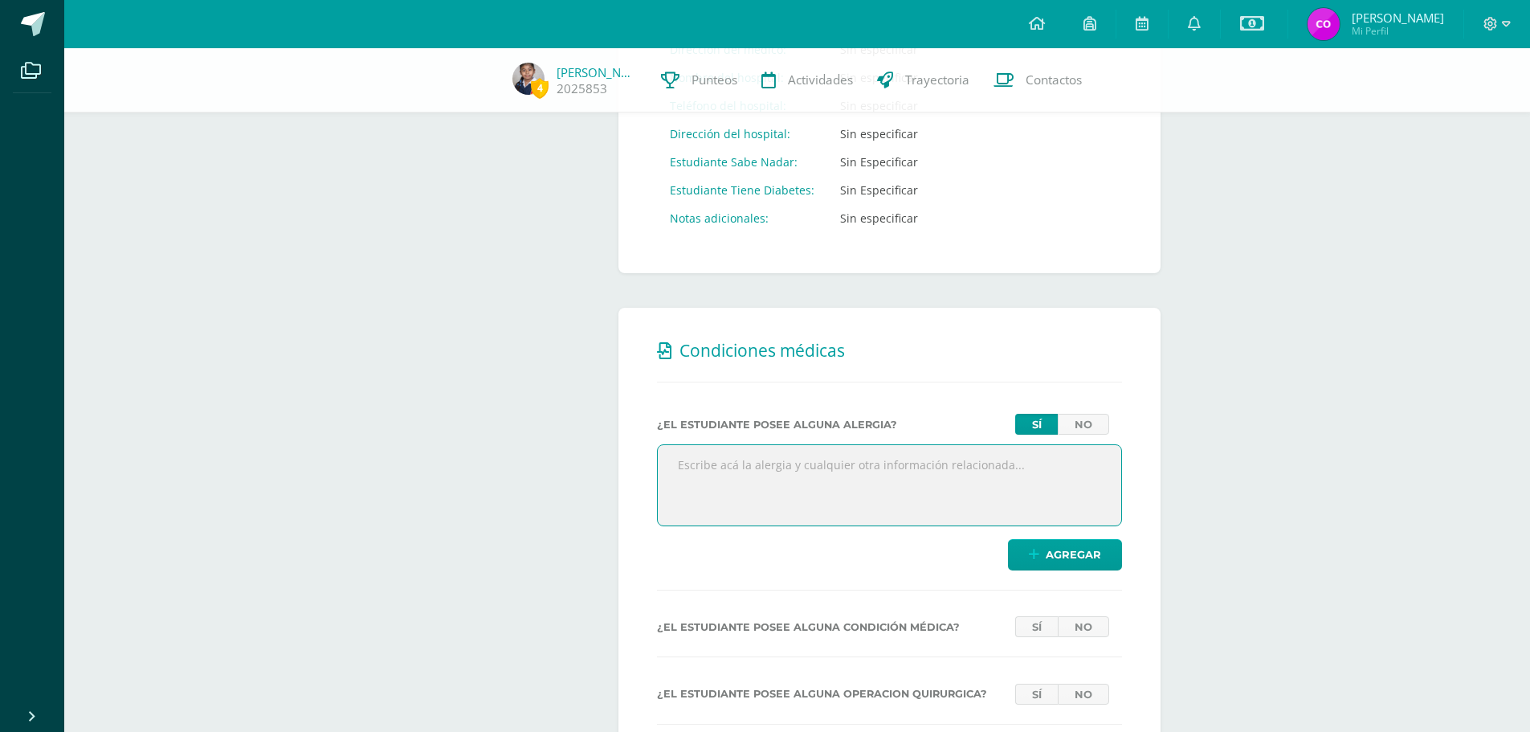
click at [858, 484] on textarea at bounding box center [889, 485] width 463 height 80
type textarea "Cambio de Clima"
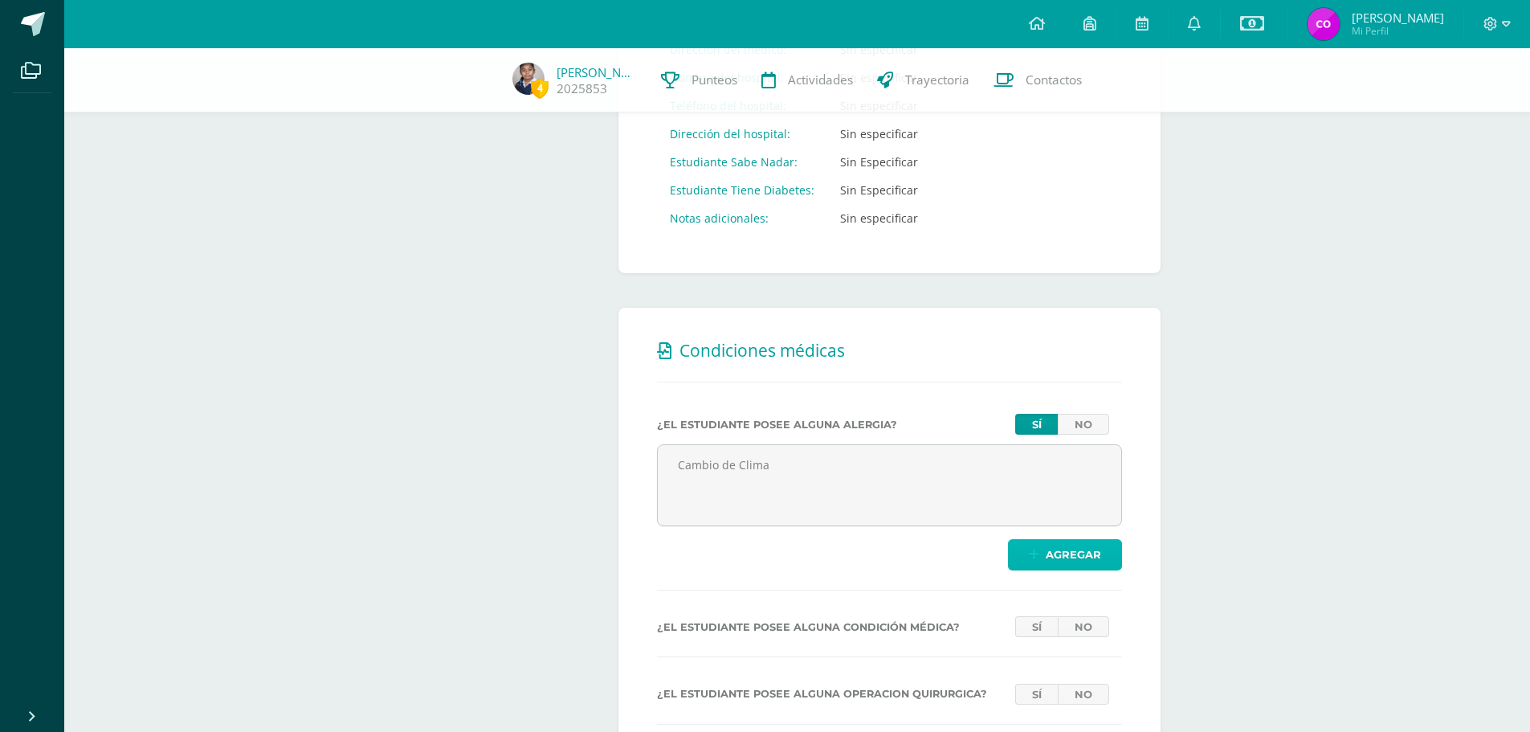
click at [1058, 558] on span "Agregar" at bounding box center [1073, 555] width 55 height 30
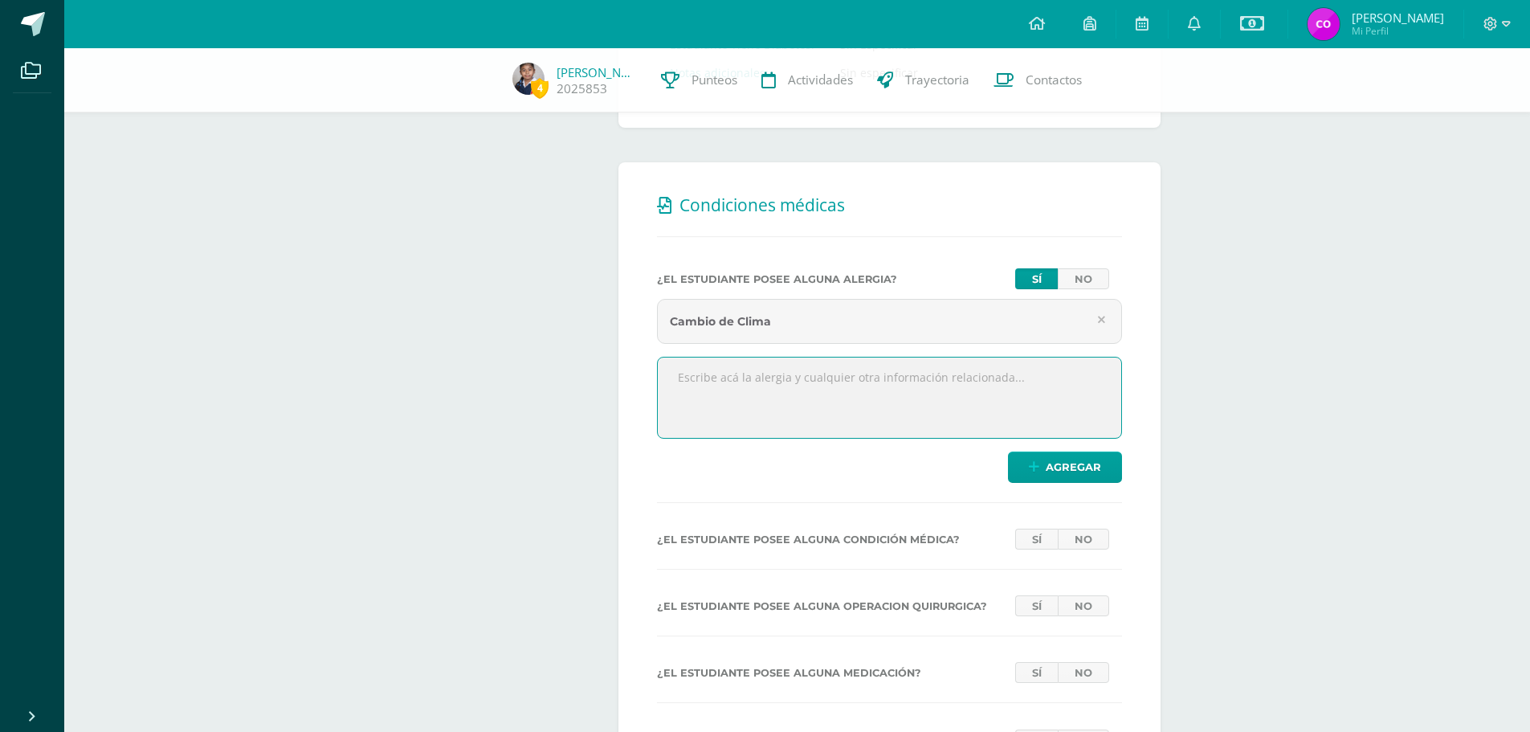
scroll to position [562, 0]
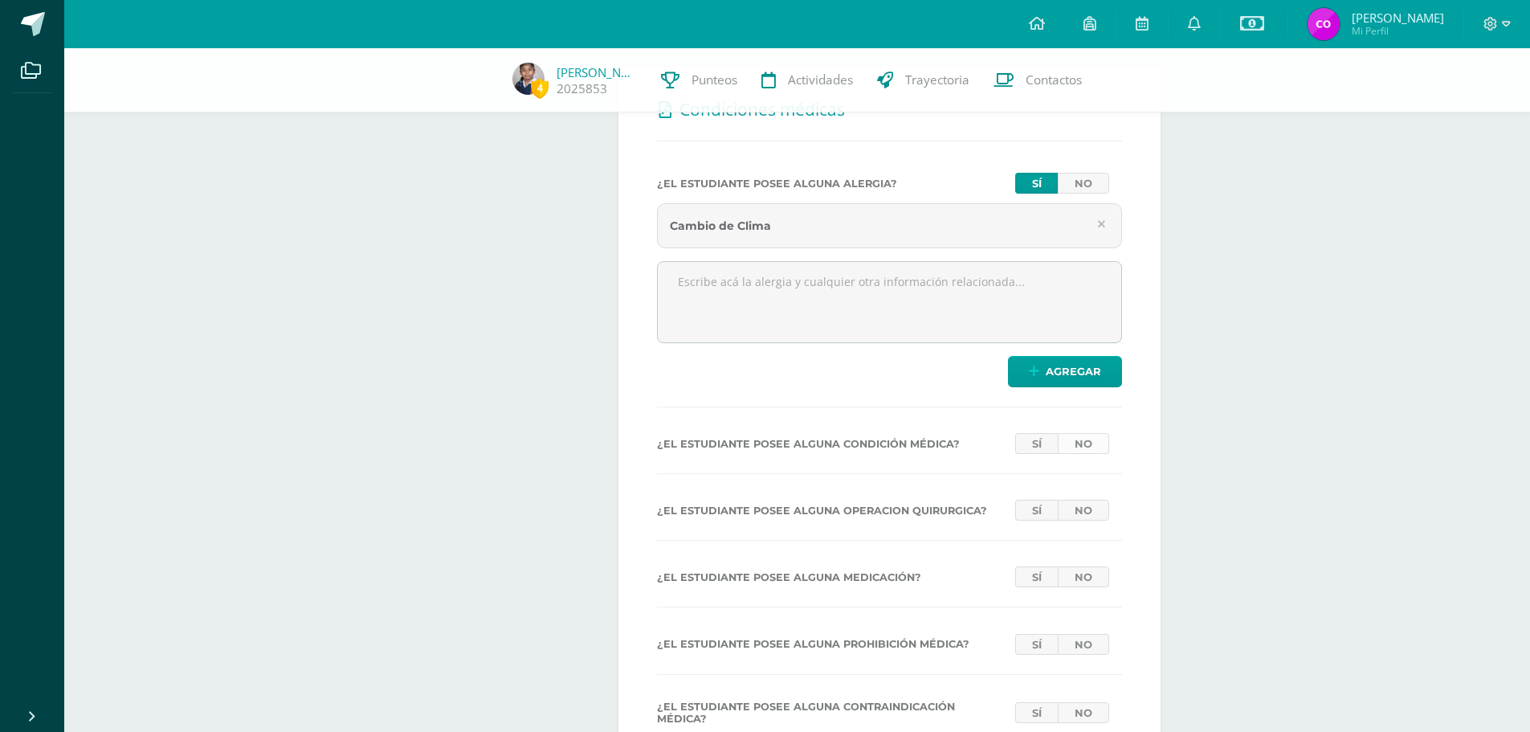
click at [1089, 442] on link "No" at bounding box center [1083, 443] width 51 height 21
click at [1093, 511] on link "No" at bounding box center [1083, 509] width 51 height 21
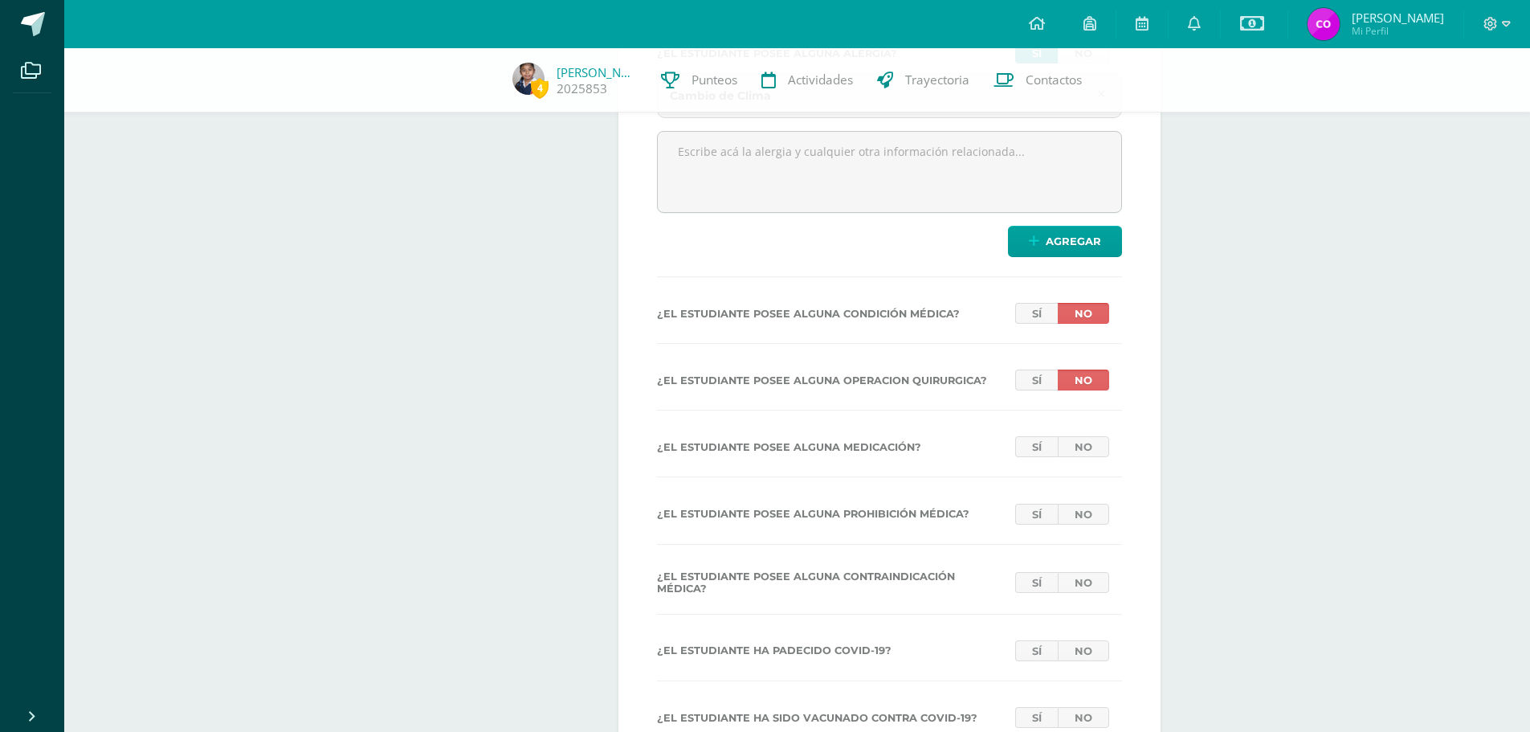
scroll to position [723, 0]
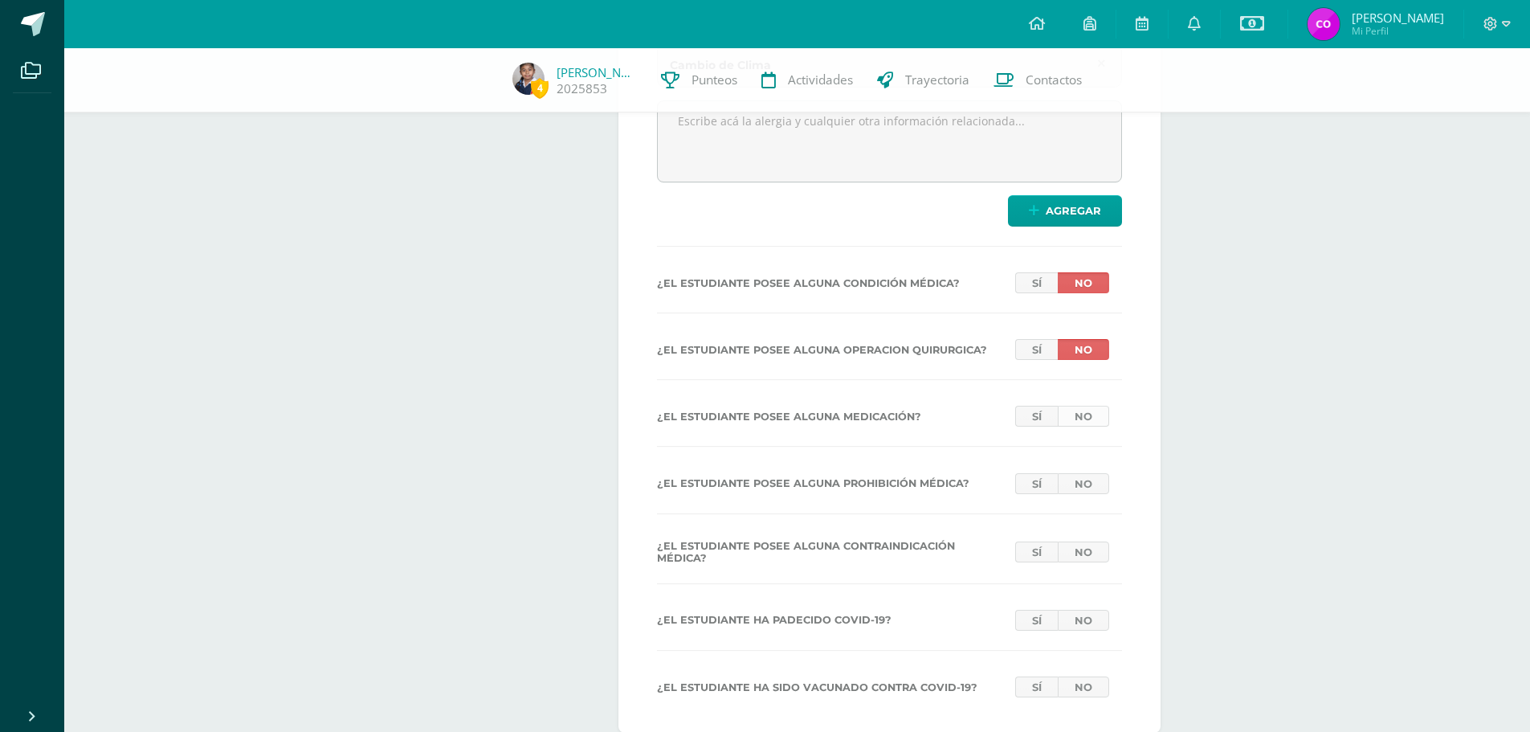
click at [1097, 411] on link "No" at bounding box center [1083, 416] width 51 height 21
click at [1072, 479] on link "No" at bounding box center [1083, 483] width 51 height 21
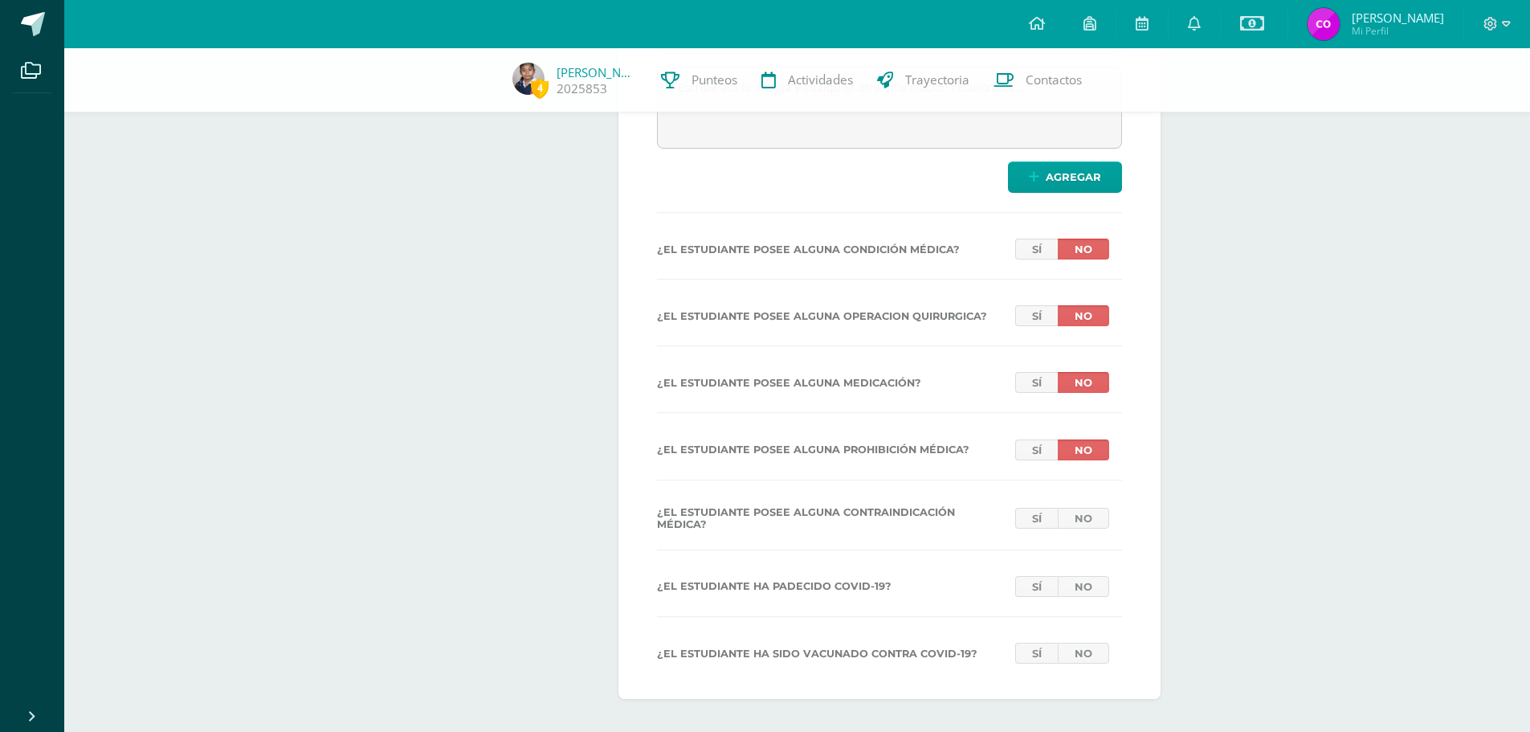
scroll to position [775, 0]
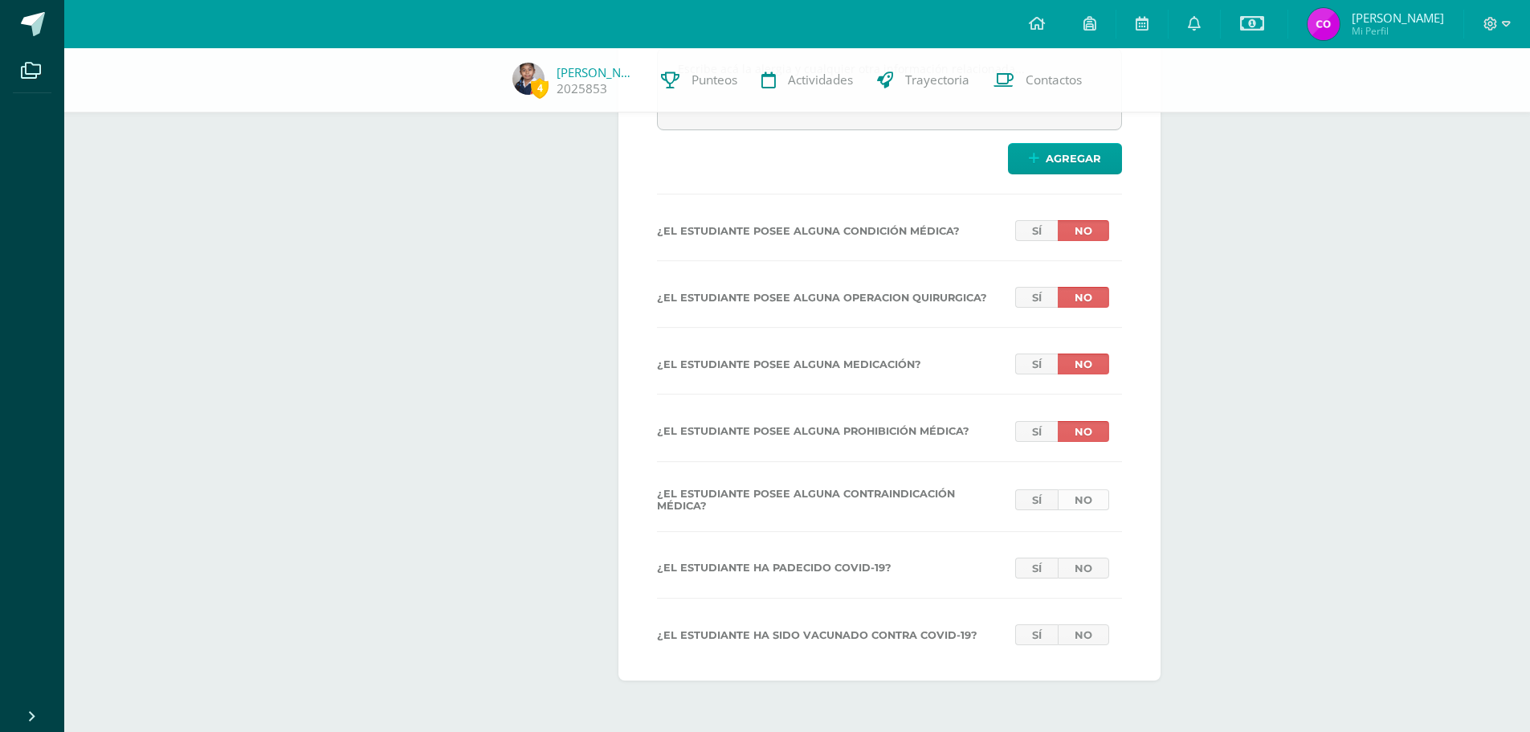
click at [1100, 500] on link "No" at bounding box center [1083, 499] width 51 height 21
click at [1093, 569] on link "No" at bounding box center [1083, 567] width 51 height 21
click at [1095, 572] on link "No" at bounding box center [1083, 567] width 51 height 21
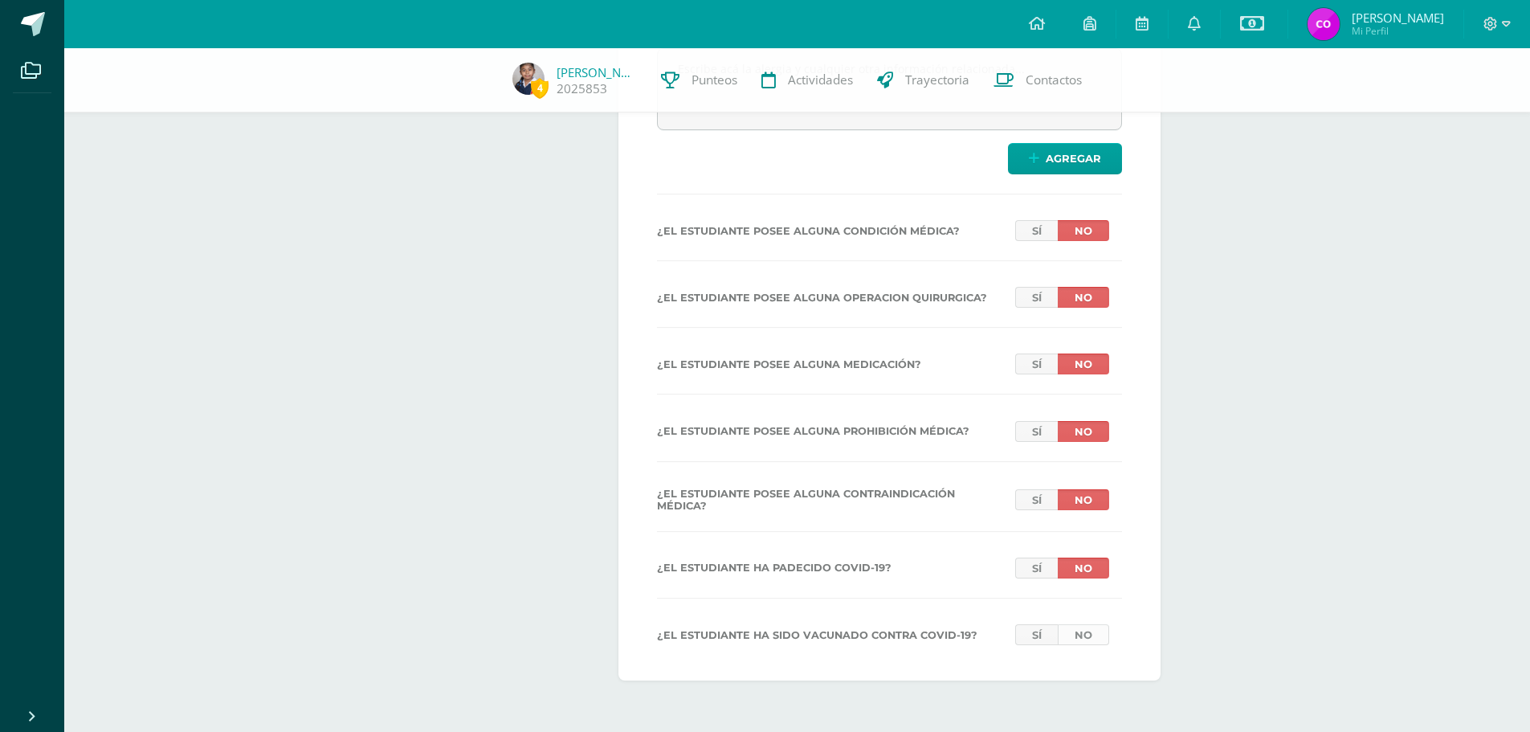
click at [1097, 639] on link "No" at bounding box center [1083, 634] width 51 height 21
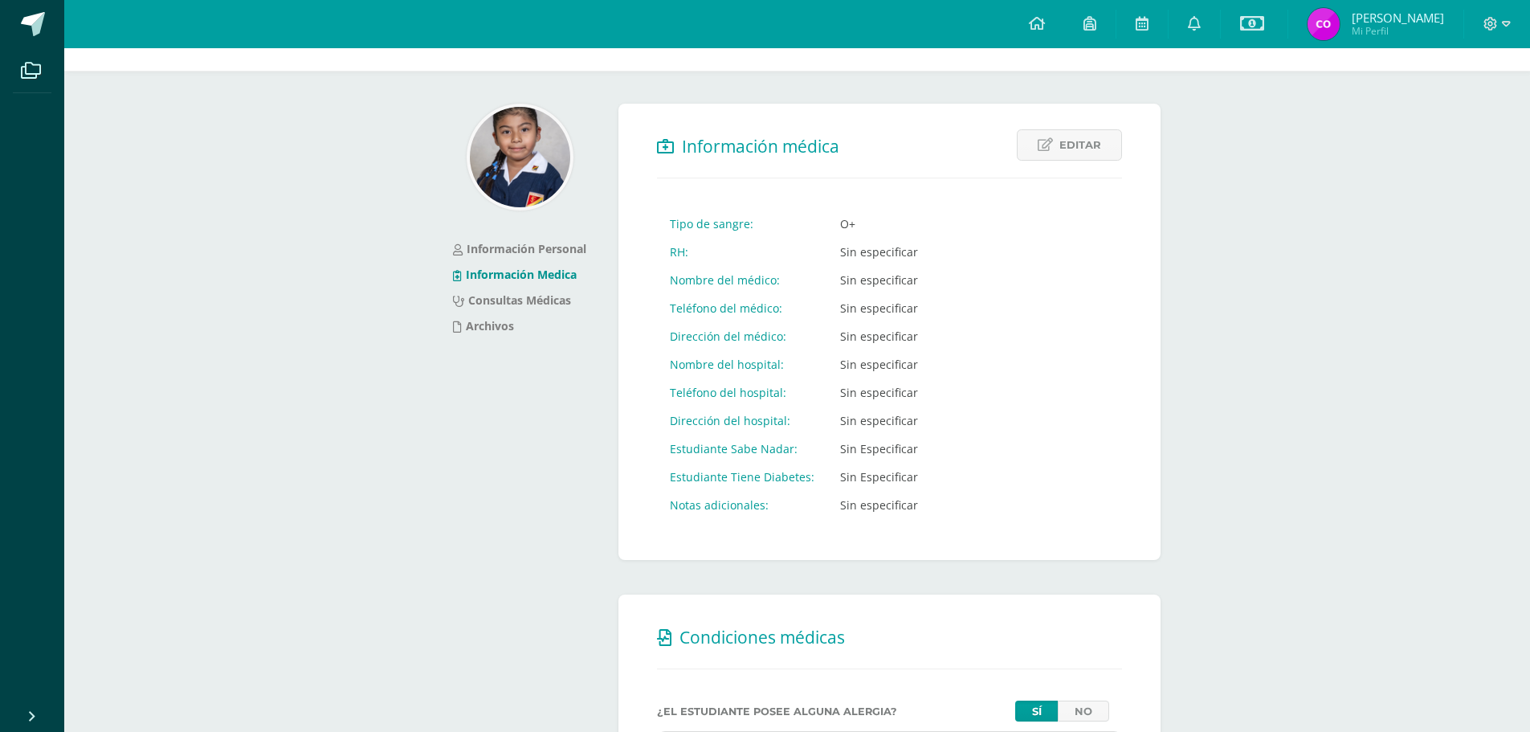
scroll to position [0, 0]
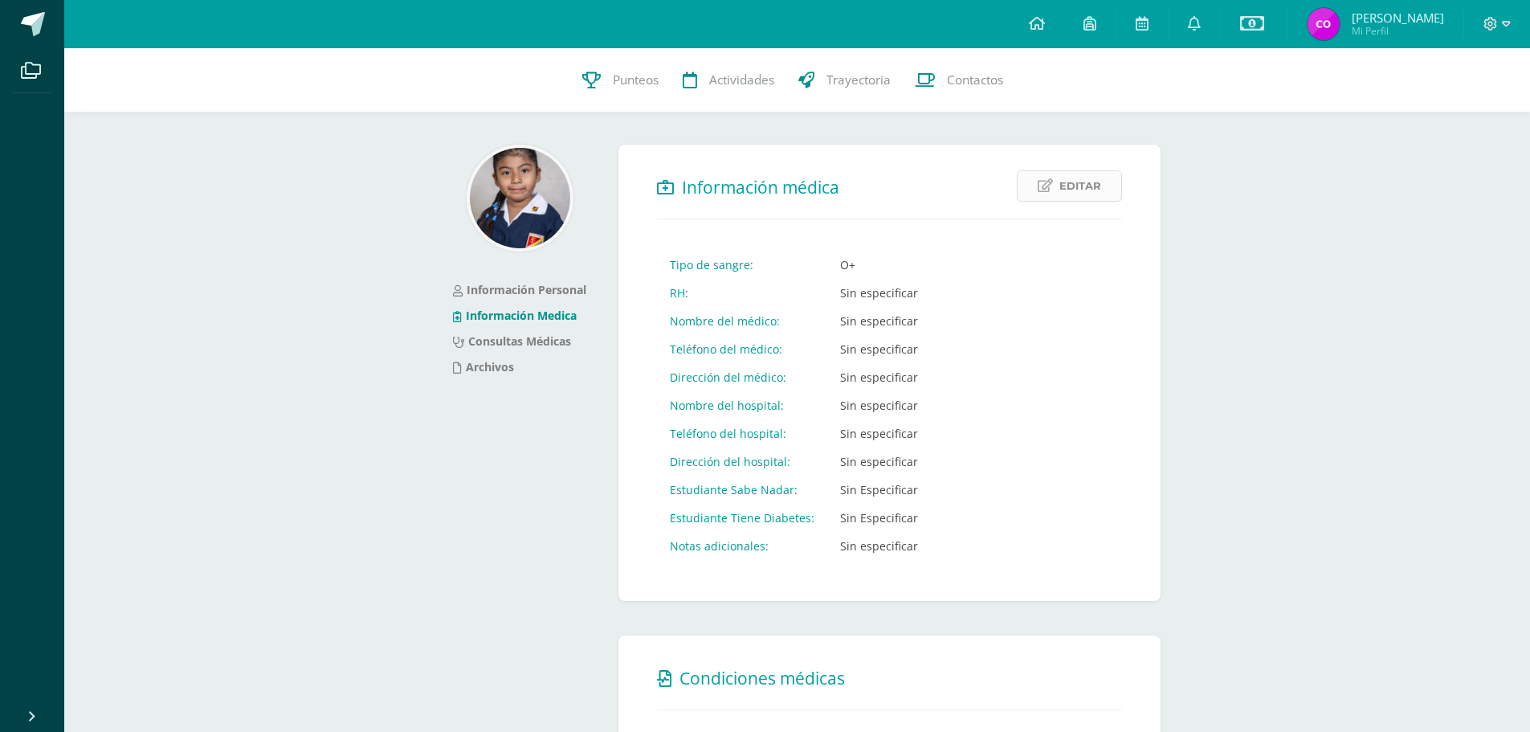
click at [1095, 182] on span "Editar" at bounding box center [1080, 186] width 42 height 30
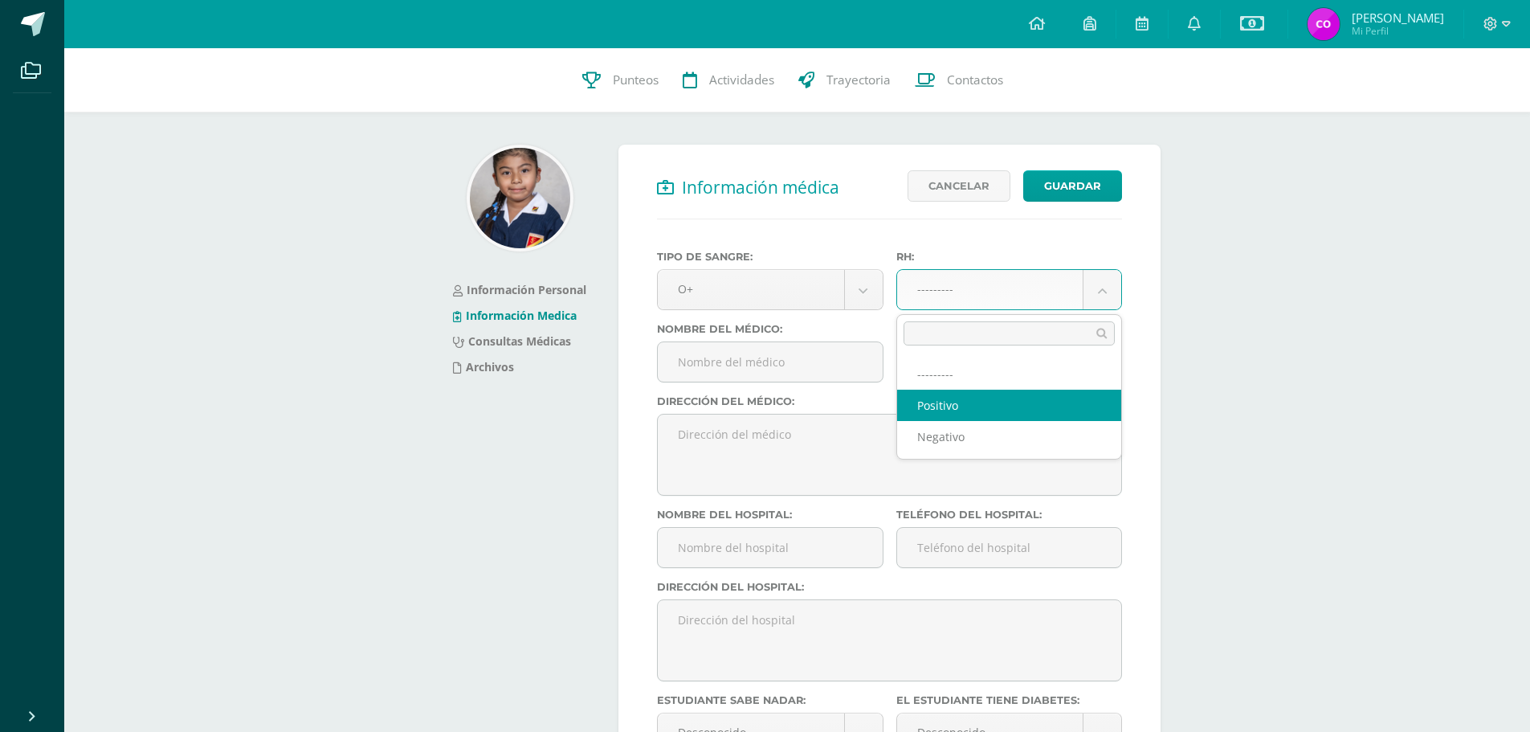
select select "positive"
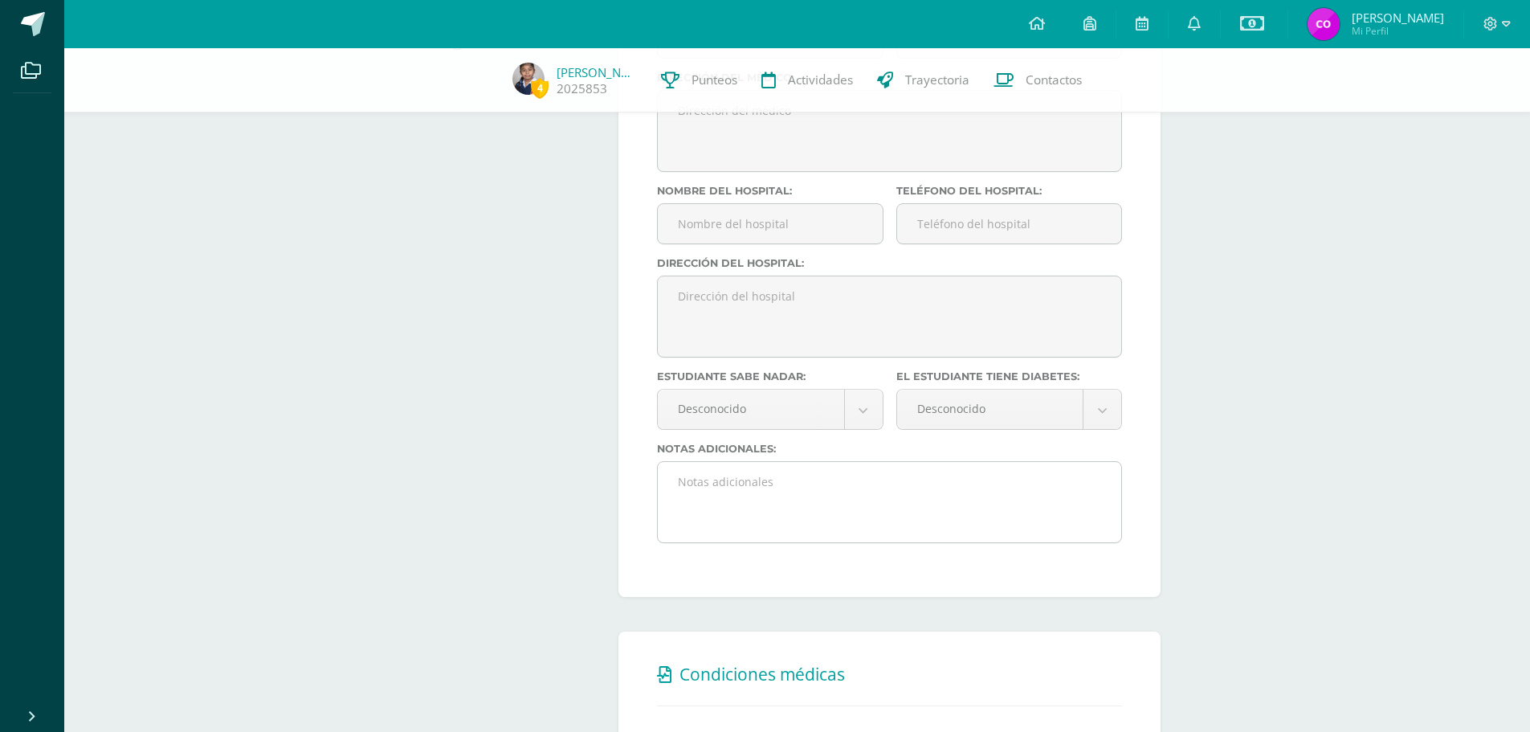
scroll to position [321, 0]
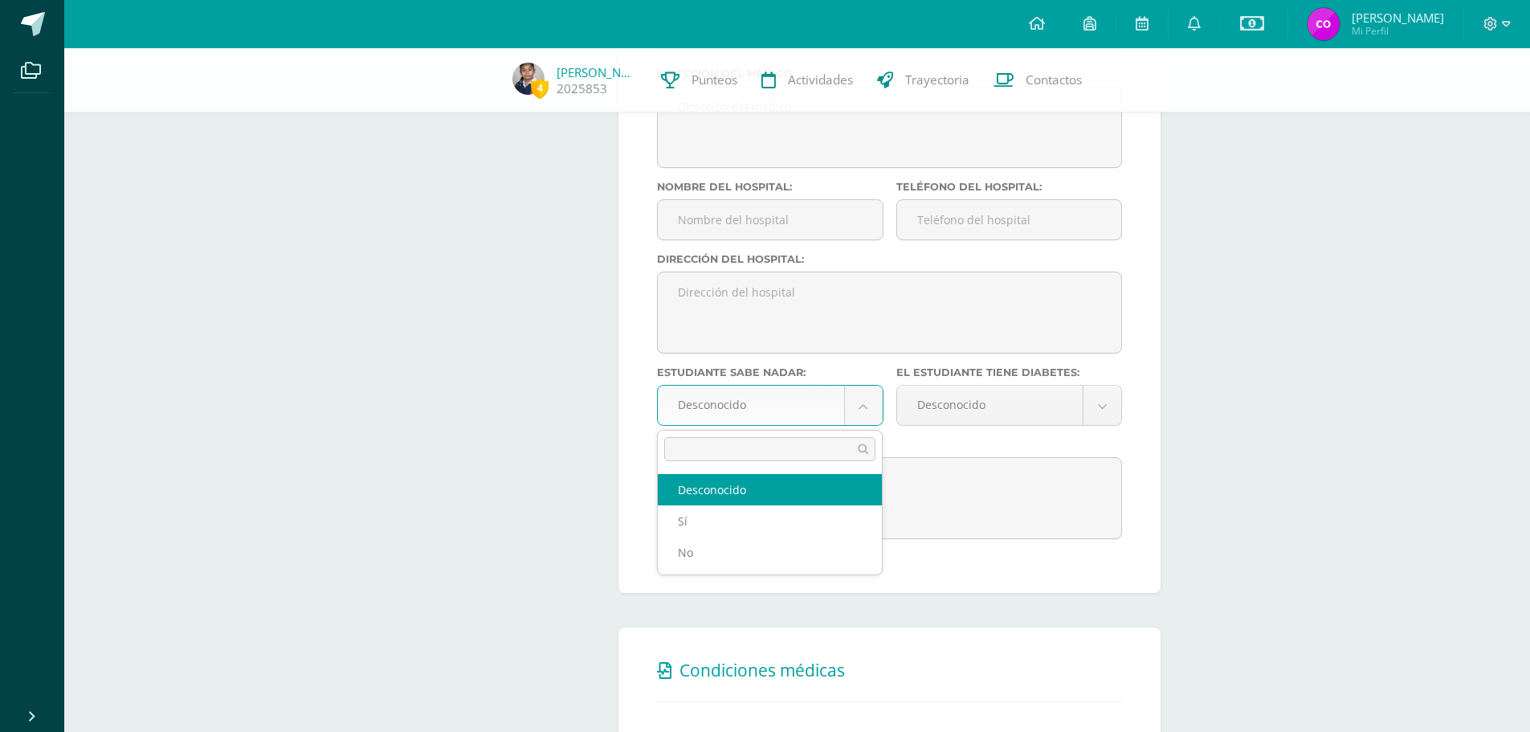
click at [862, 406] on body "Archivos Cerrar panel Configuración Cerrar sesión Carlos Humberto Mi Perfil Est…" at bounding box center [765, 592] width 1530 height 1826
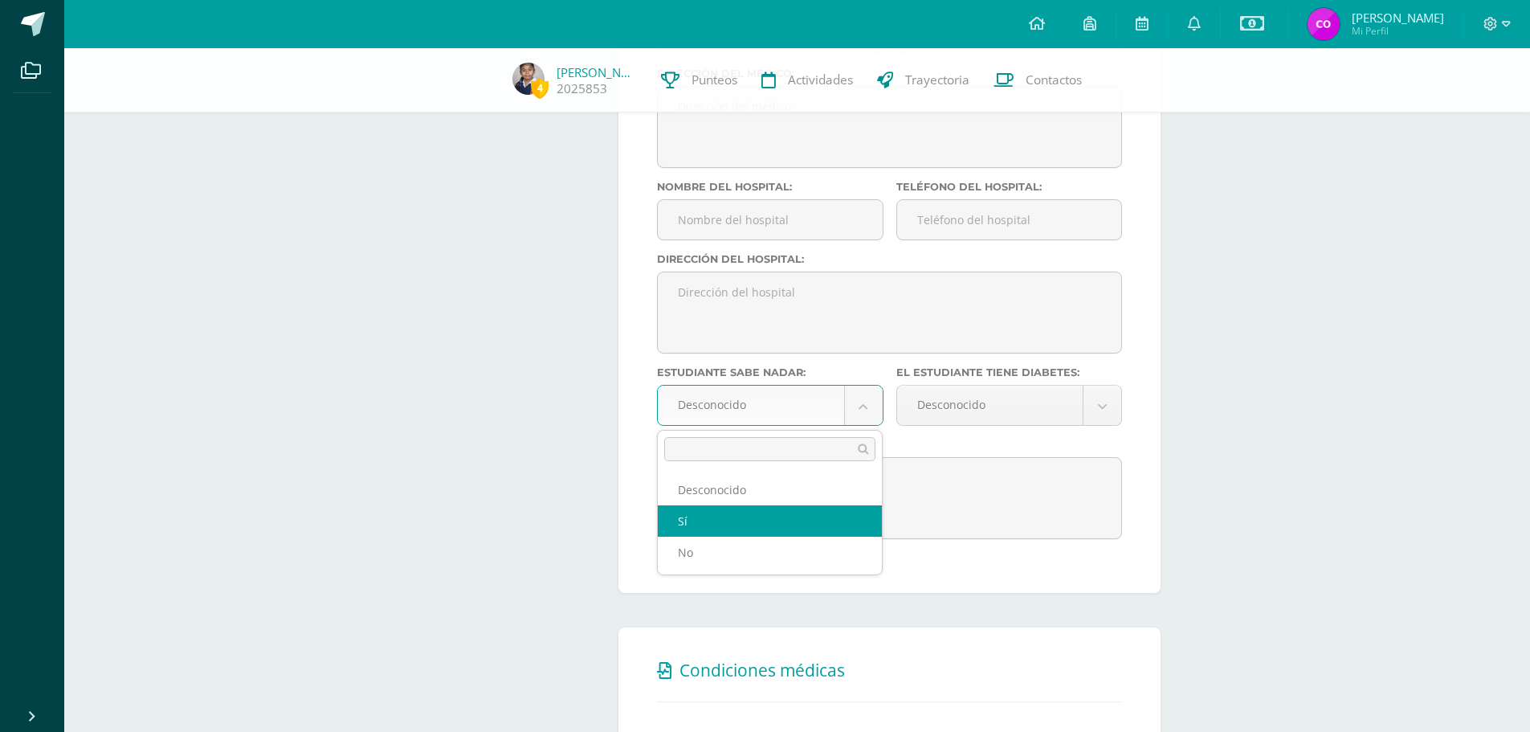
select select "true"
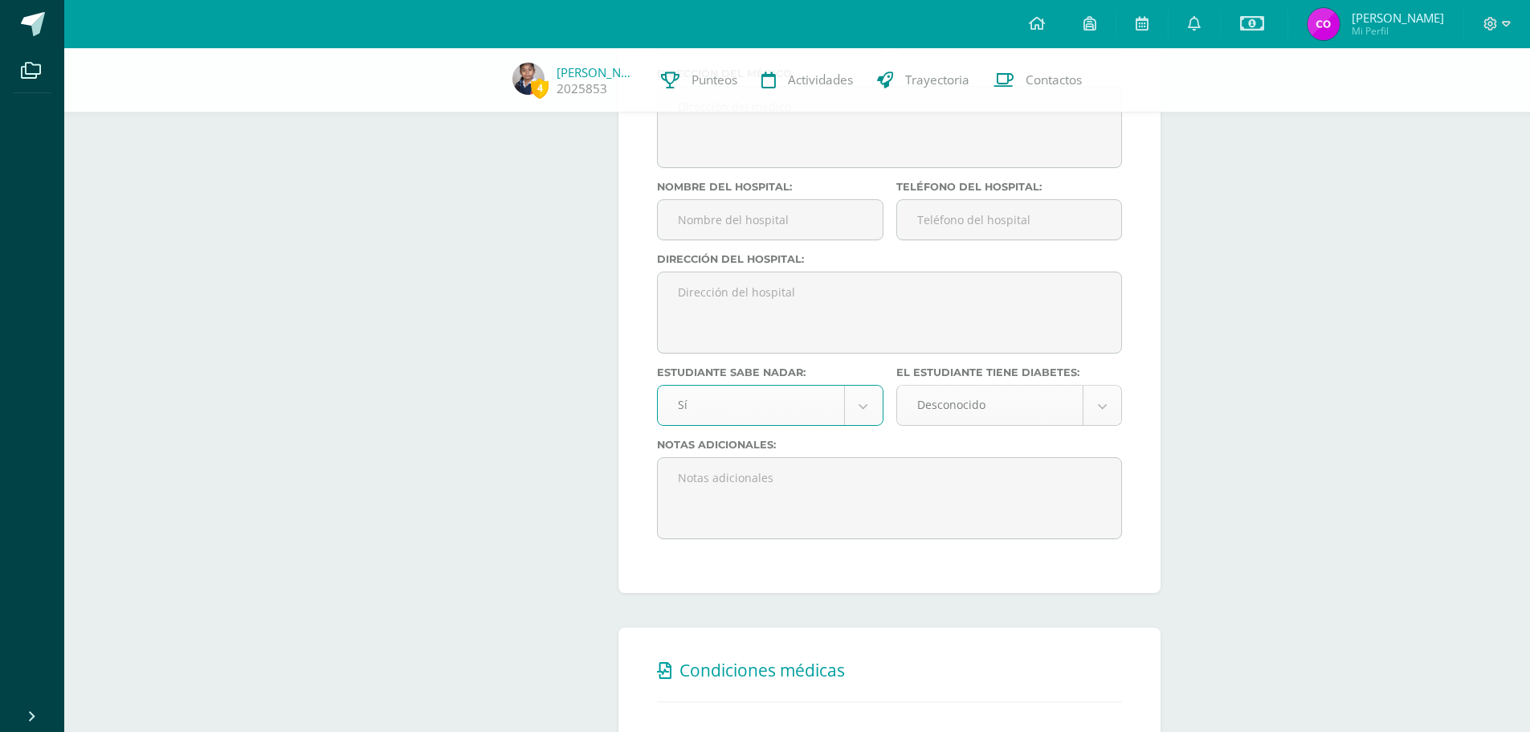
click at [1100, 395] on body "Archivos Cerrar panel Configuración Cerrar sesión Carlos Humberto Mi Perfil Est…" at bounding box center [765, 592] width 1530 height 1826
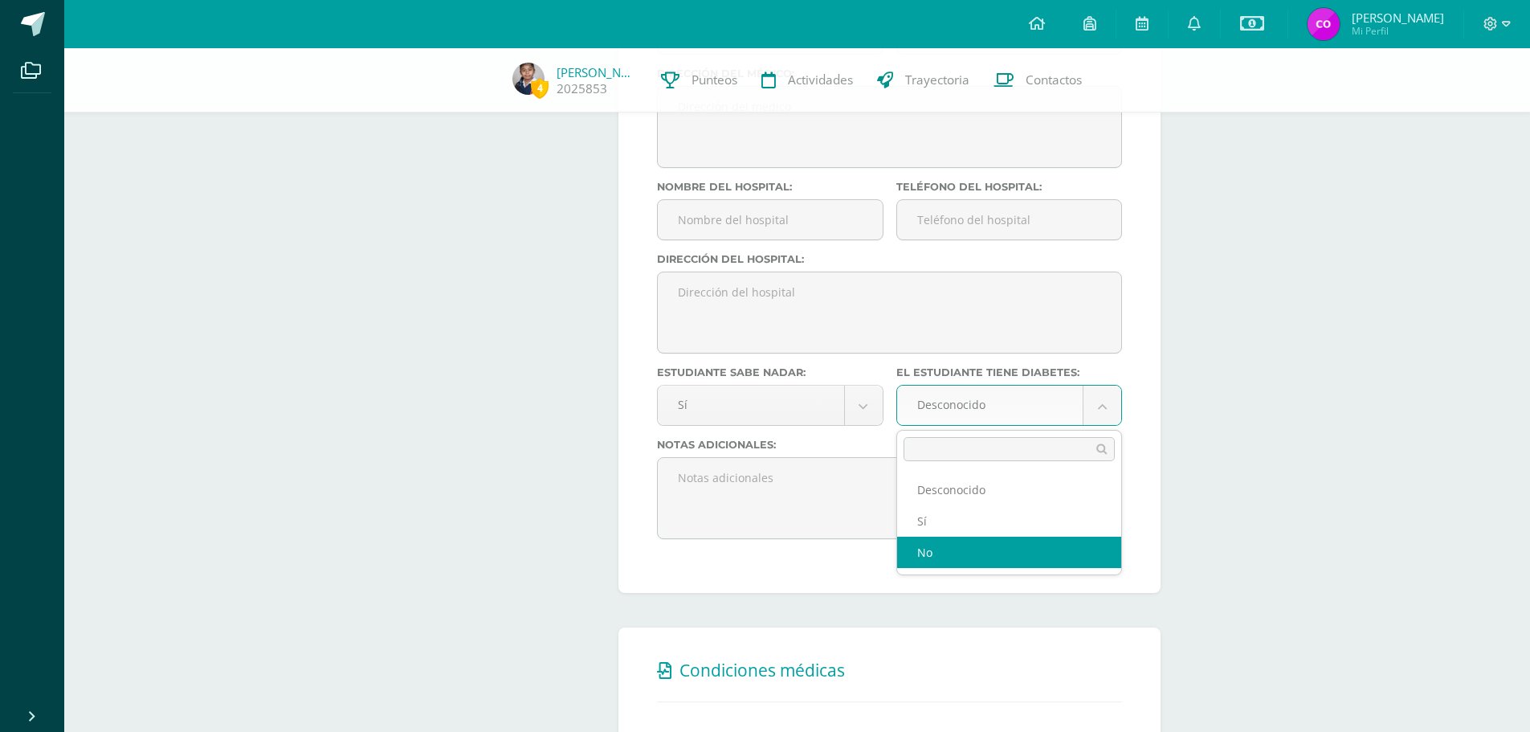
select select "false"
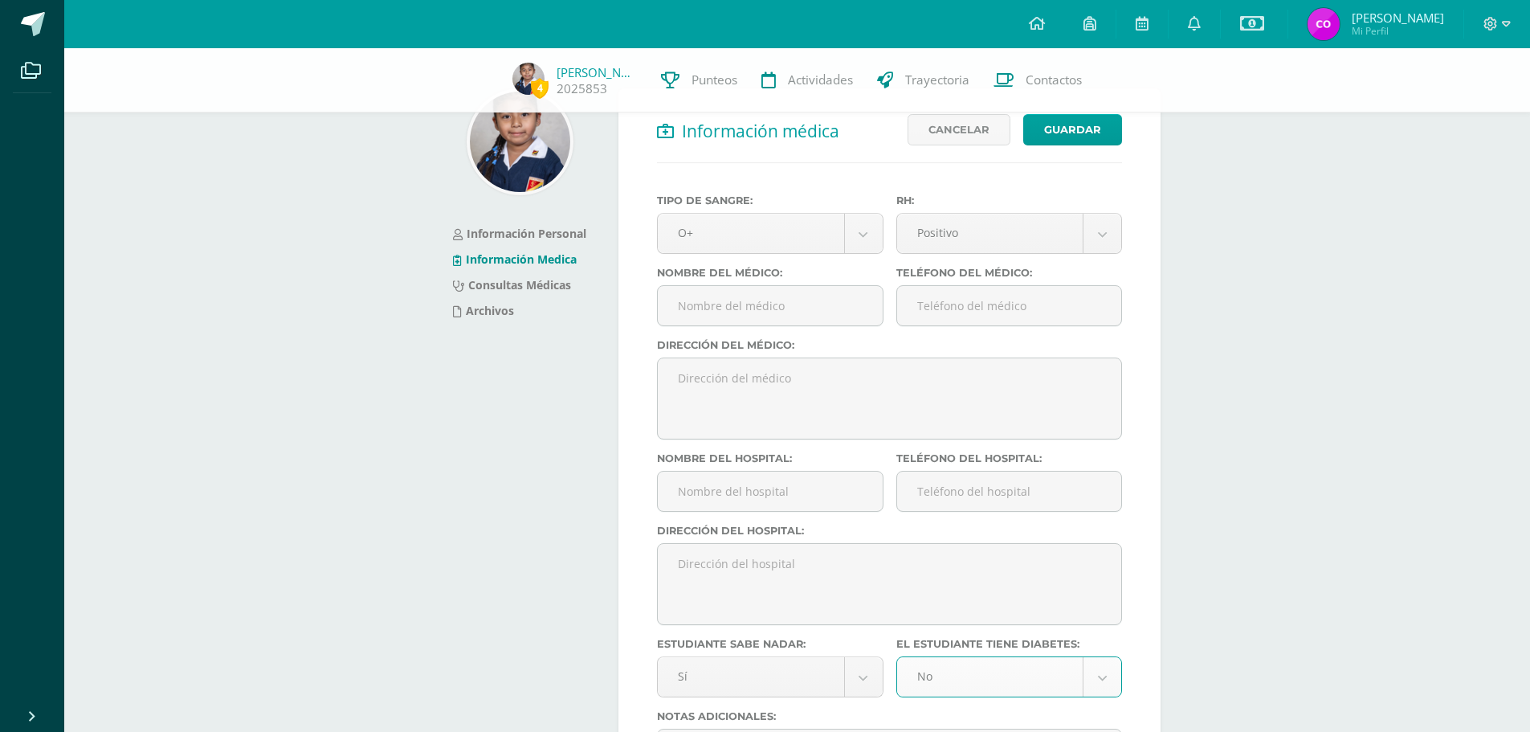
scroll to position [0, 0]
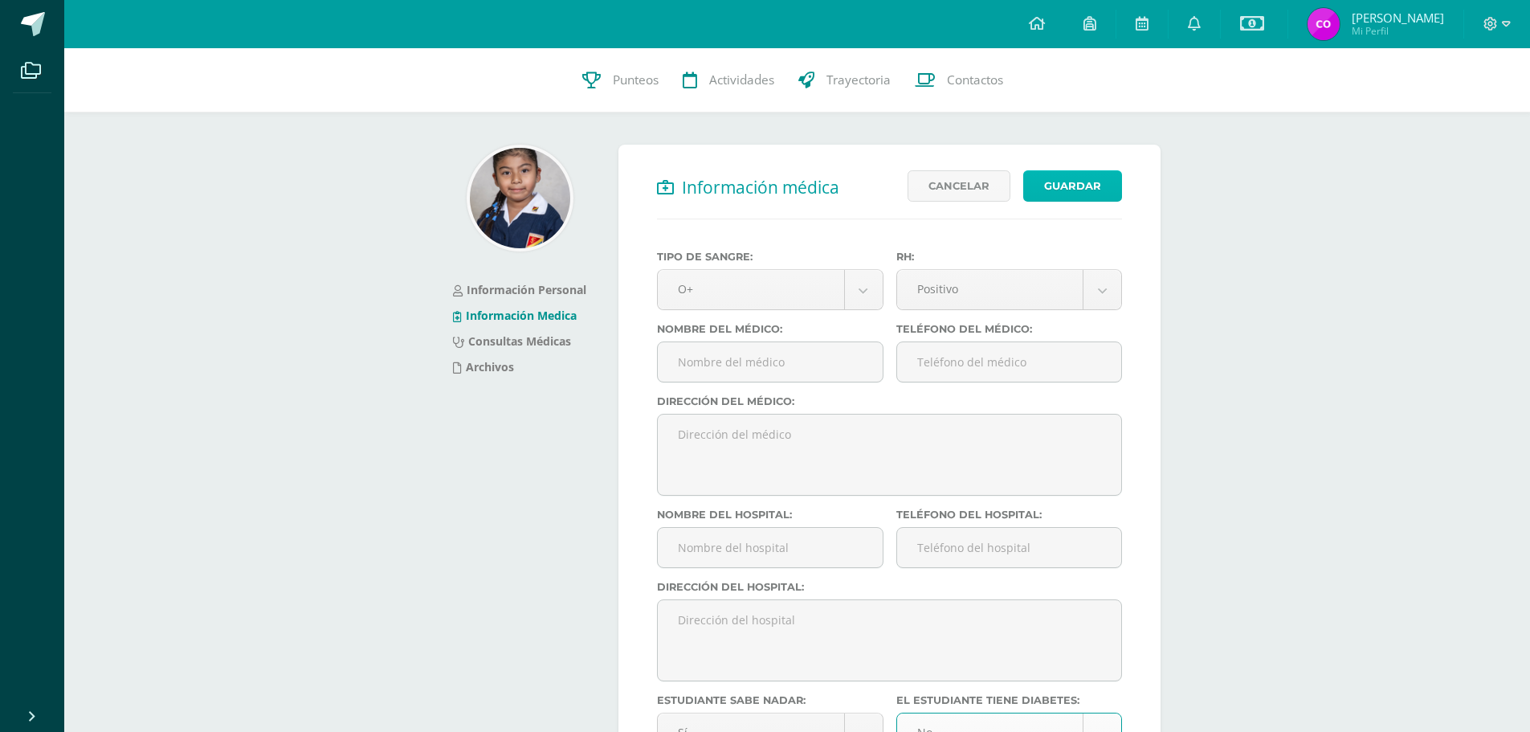
click at [1047, 186] on button "Guardar" at bounding box center [1072, 185] width 99 height 31
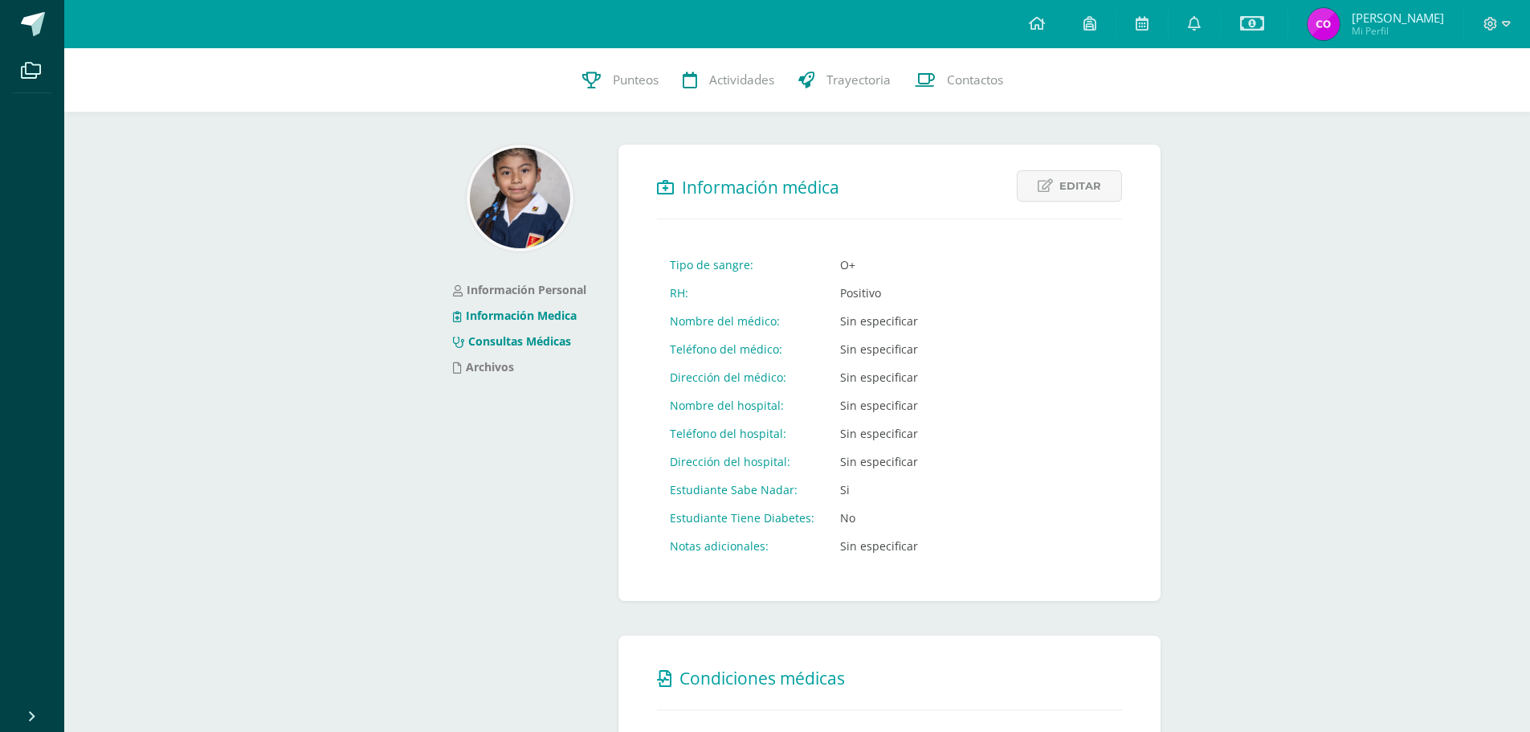
click at [545, 341] on link "Consultas Médicas" at bounding box center [512, 340] width 118 height 15
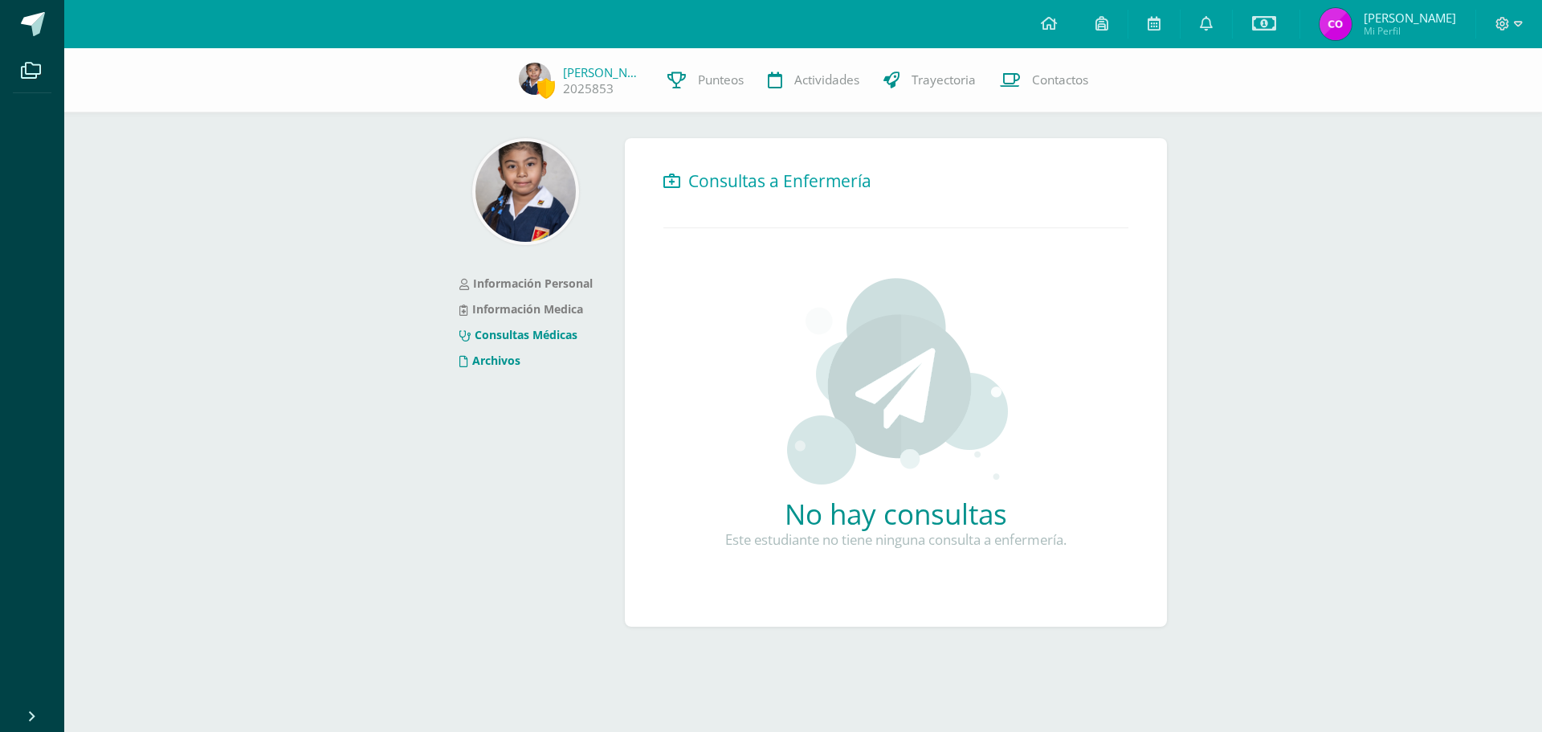
click at [502, 361] on link "Archivos" at bounding box center [489, 360] width 61 height 15
click at [1073, 86] on span "Contactos" at bounding box center [1060, 79] width 56 height 17
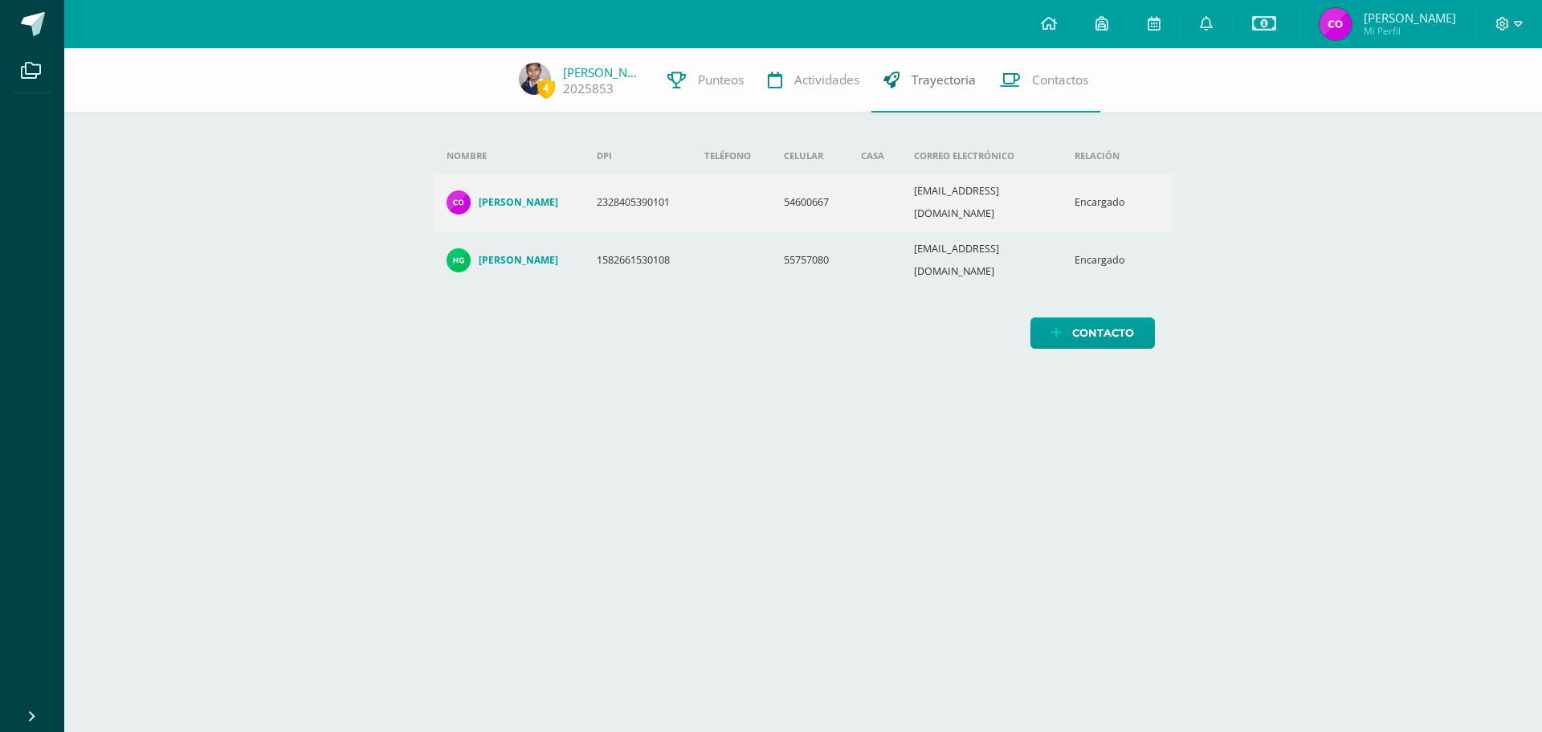
click at [923, 75] on span "Trayectoria" at bounding box center [943, 79] width 64 height 17
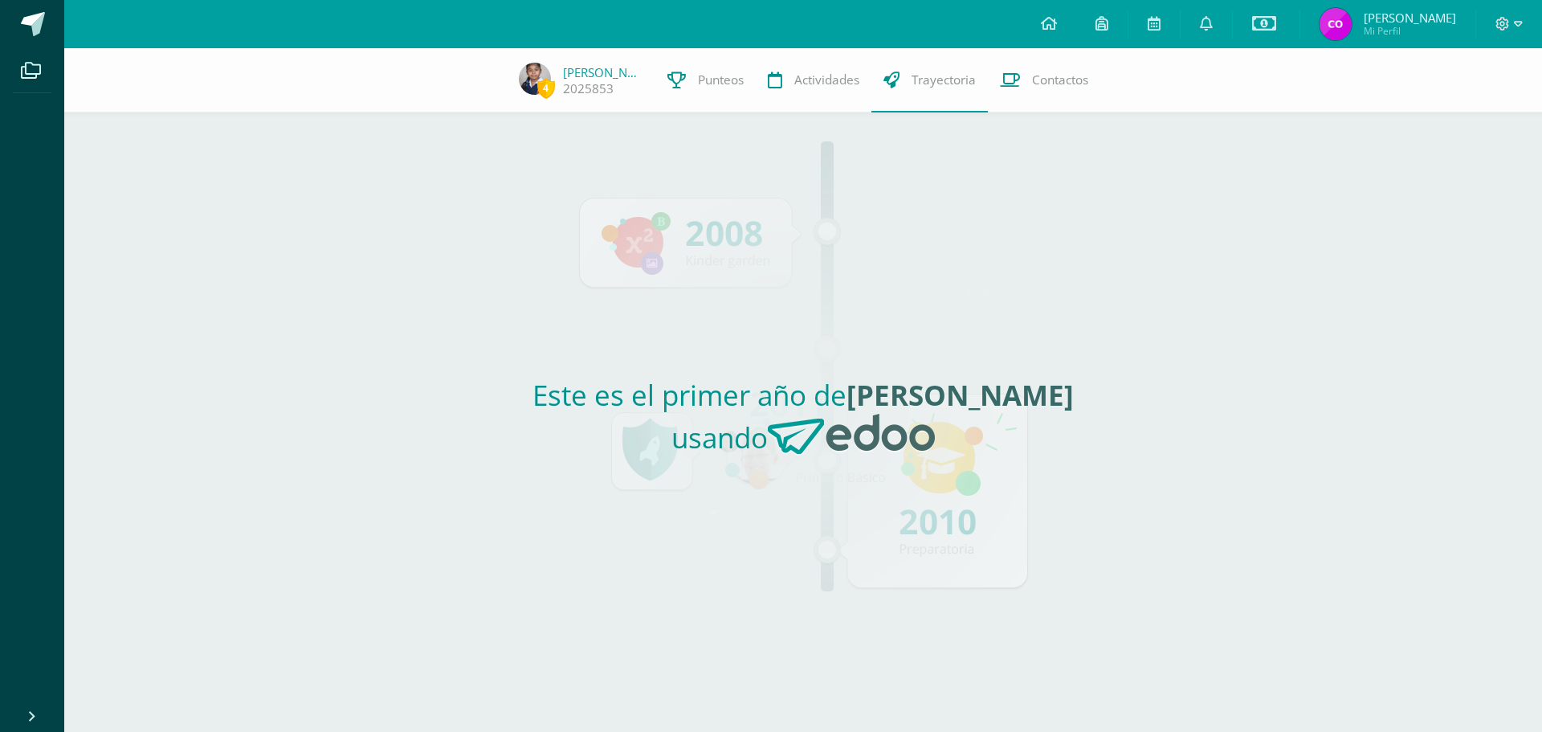
click at [747, 373] on div "Este es el primer año de [PERSON_NAME] usando" at bounding box center [804, 421] width 740 height 619
click at [728, 459] on h2 "Este es el primer año de Miriam Paola usando" at bounding box center [803, 422] width 727 height 92
click at [708, 524] on div "Este es el primer año de Miriam Paola usando" at bounding box center [804, 421] width 740 height 619
click at [707, 524] on div "Este es el primer año de Miriam Paola usando" at bounding box center [804, 421] width 740 height 619
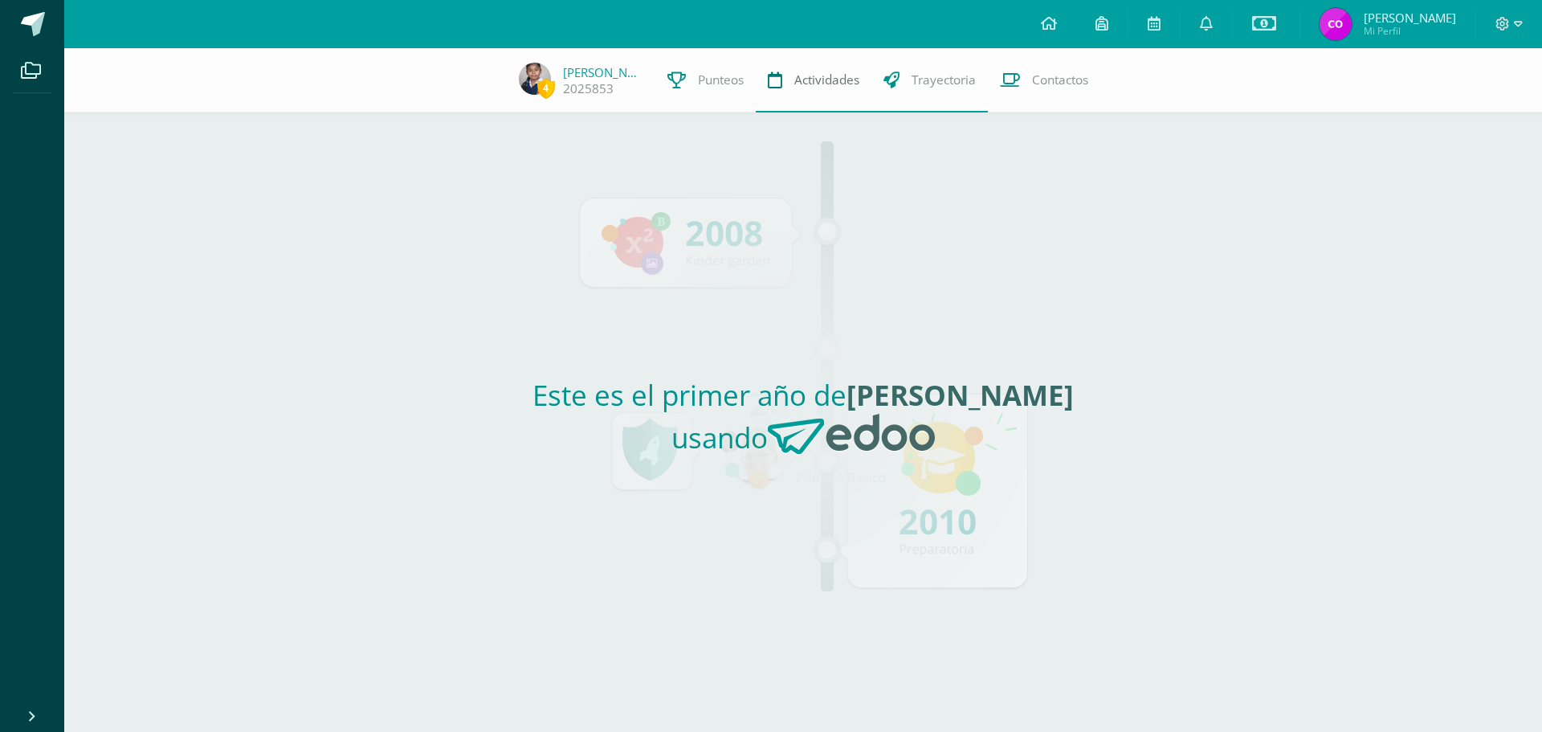
click at [839, 87] on span "Actividades" at bounding box center [826, 79] width 65 height 17
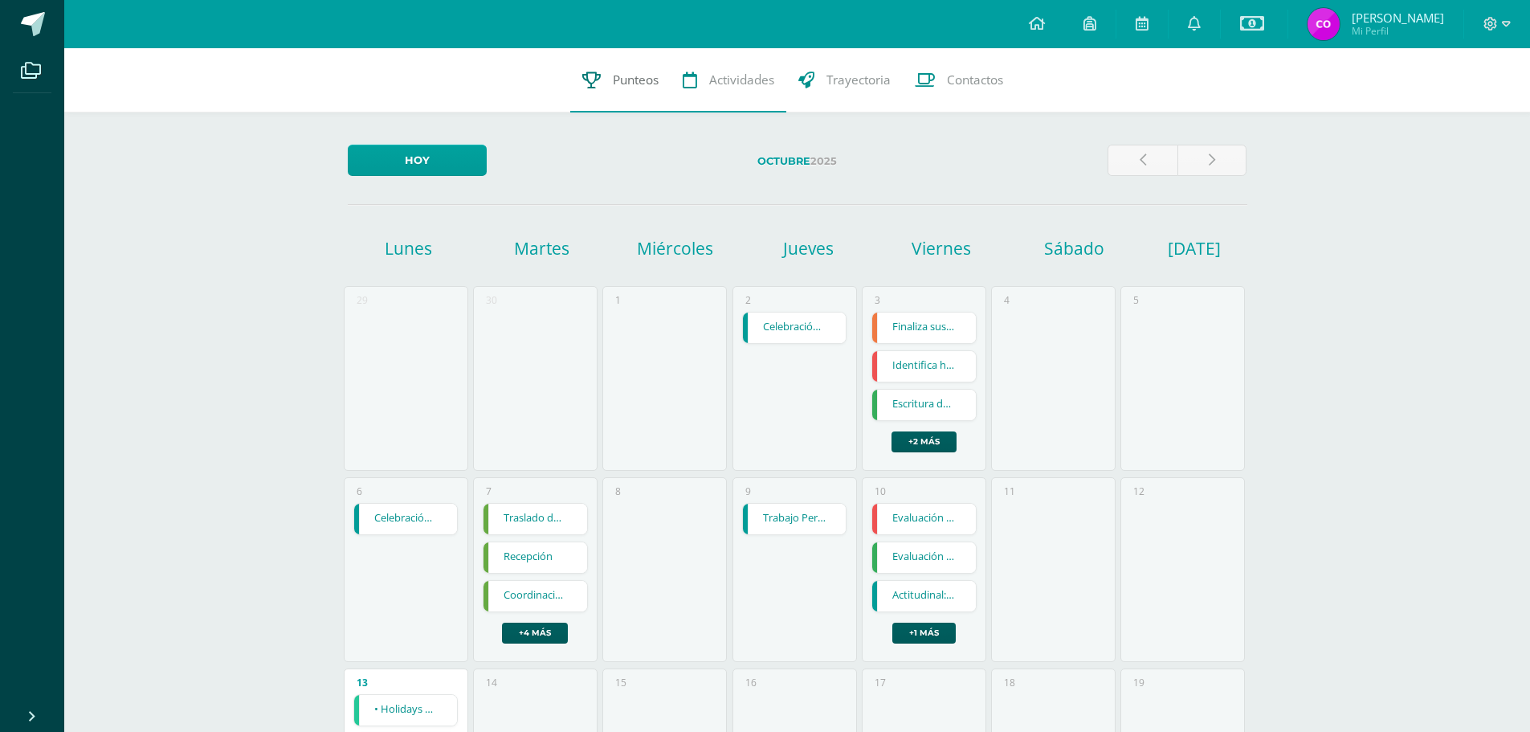
click at [646, 82] on span "Punteos" at bounding box center [636, 79] width 46 height 17
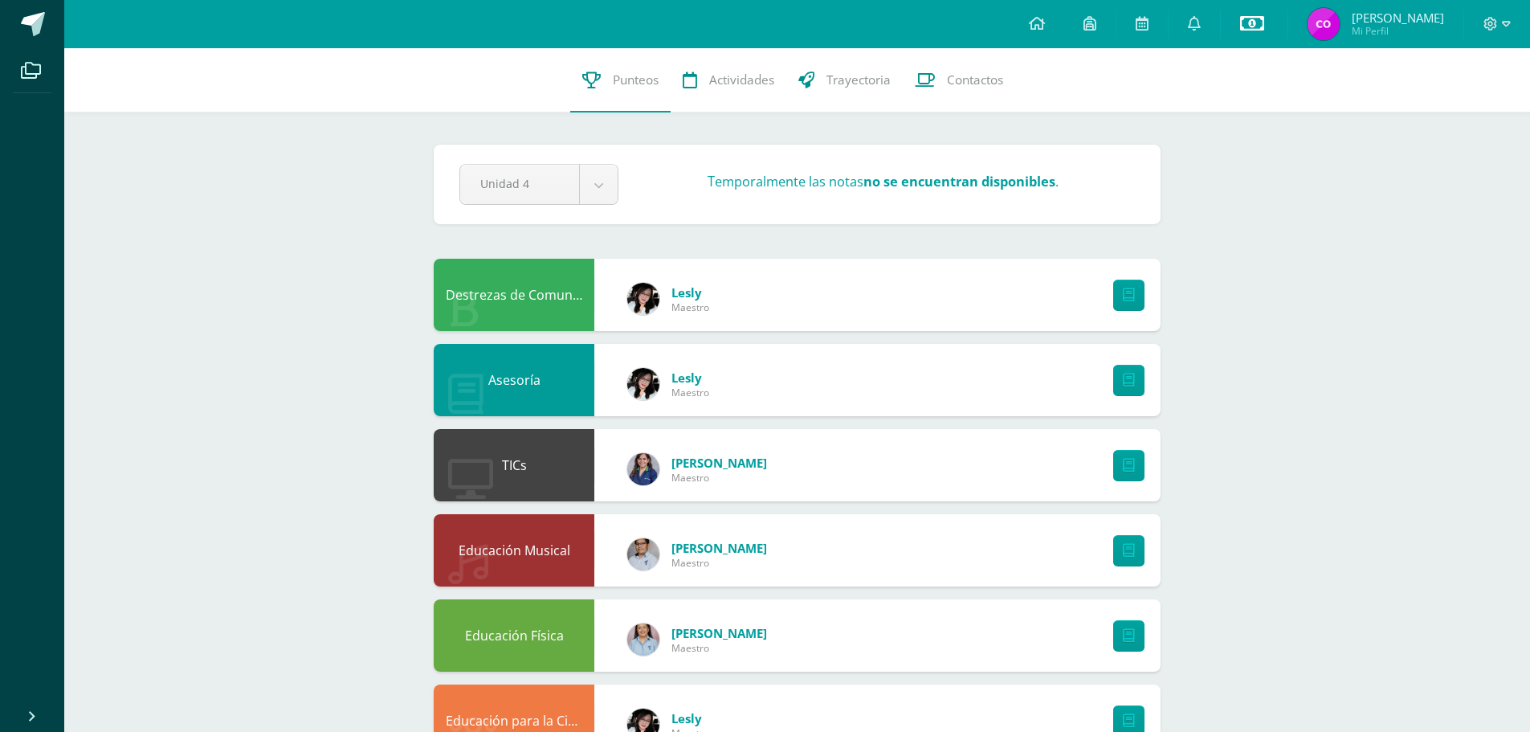
click at [1247, 25] on icon at bounding box center [1252, 23] width 24 height 19
click at [1197, 80] on link "Estado de cuenta actual" at bounding box center [1246, 91] width 177 height 39
click at [602, 195] on body "Archivos Cerrar panel Configuración Cerrar sesión Carlos Humberto Mi Perfil Avi…" at bounding box center [765, 564] width 1530 height 1129
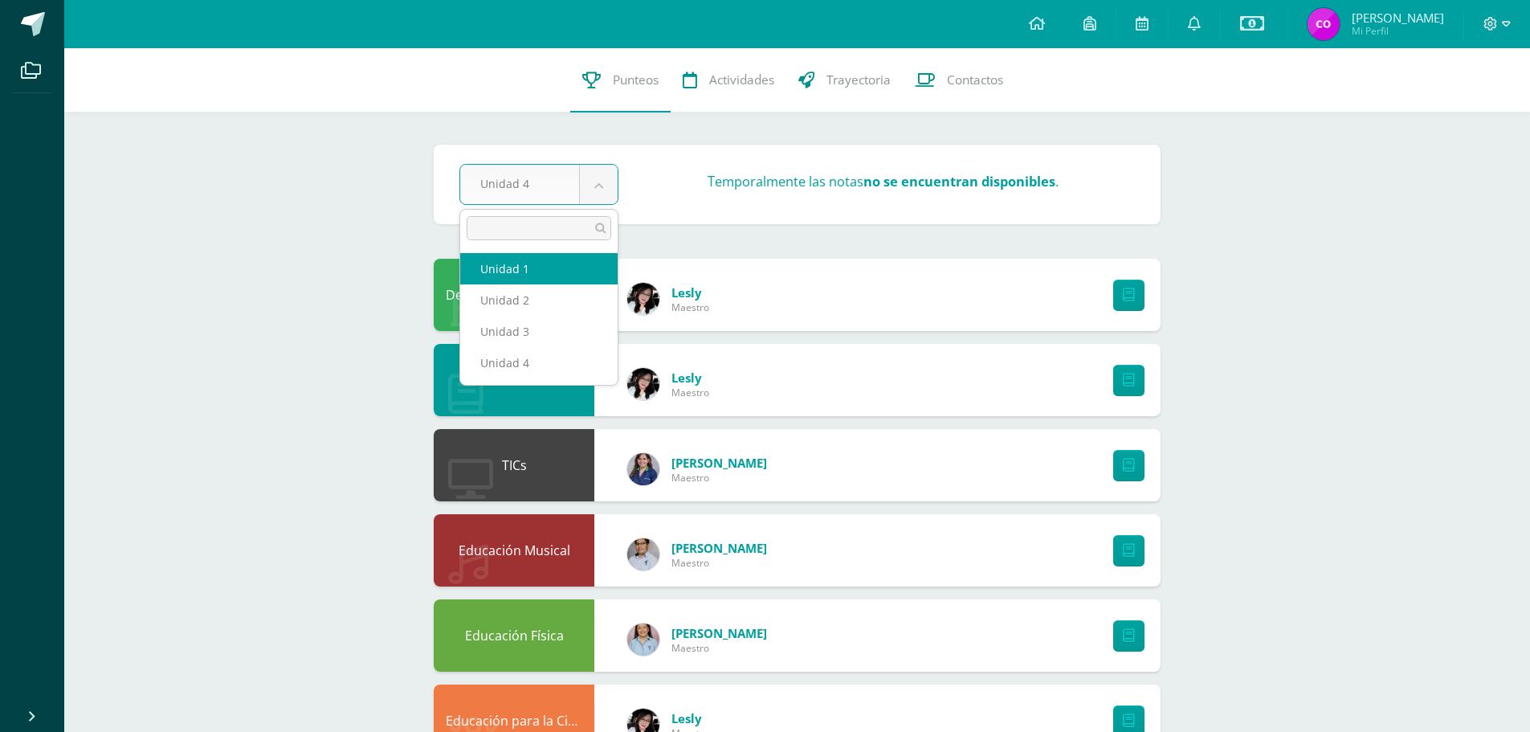
select select "Unidad 1"
